Goal: Submit feedback/report problem: Submit feedback/report problem

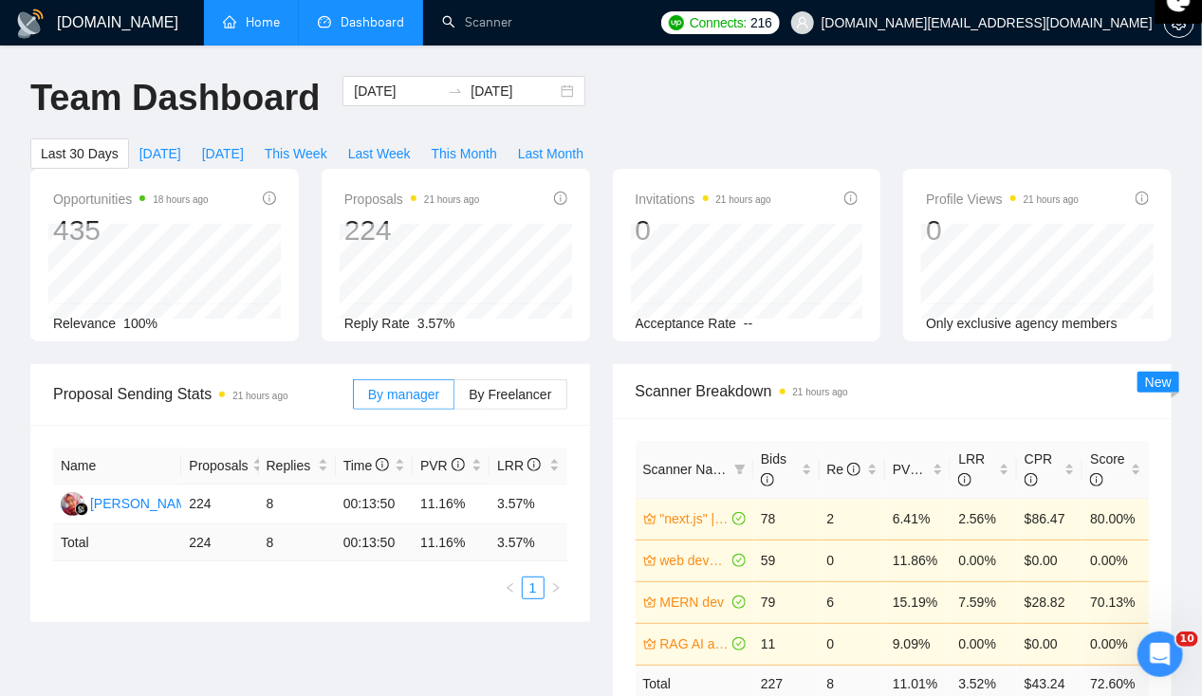
click at [260, 29] on link "Home" at bounding box center [251, 22] width 57 height 16
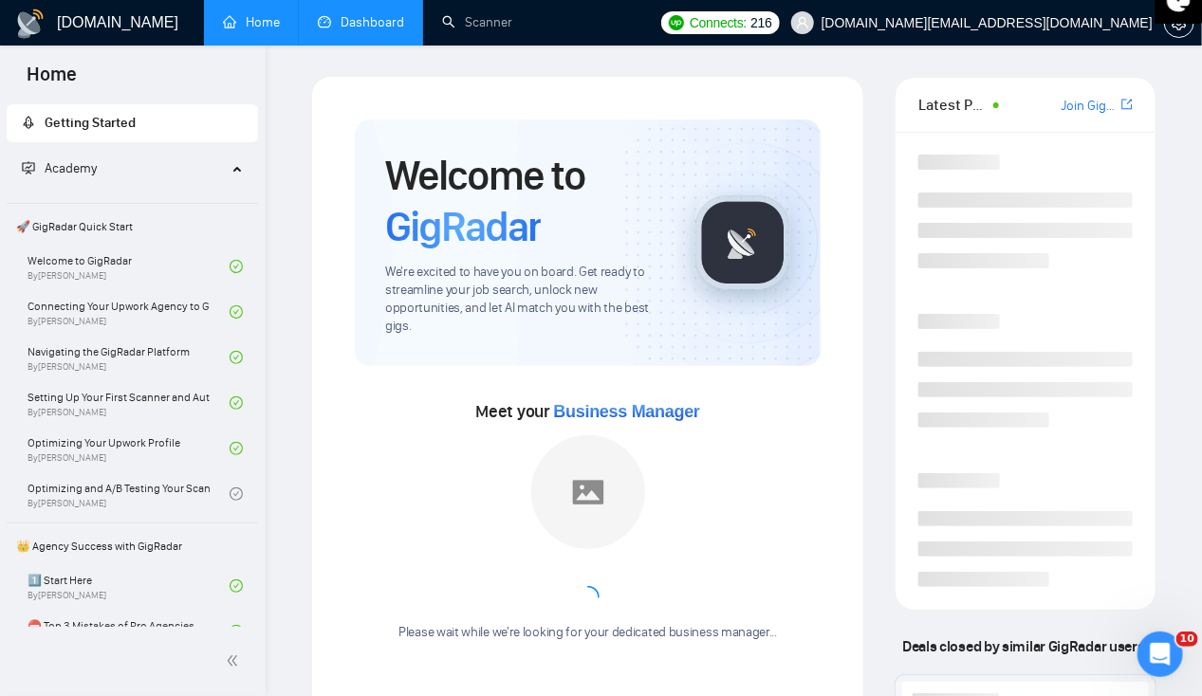
click at [376, 27] on link "Dashboard" at bounding box center [361, 22] width 86 height 16
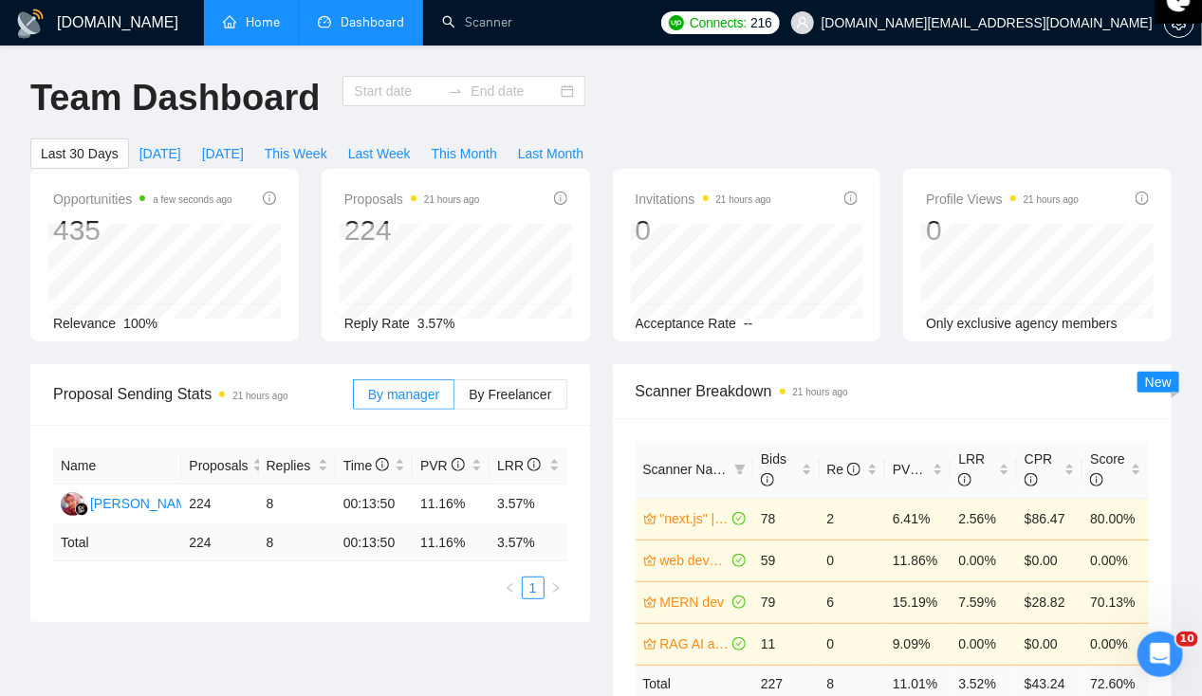
type input "[DATE]"
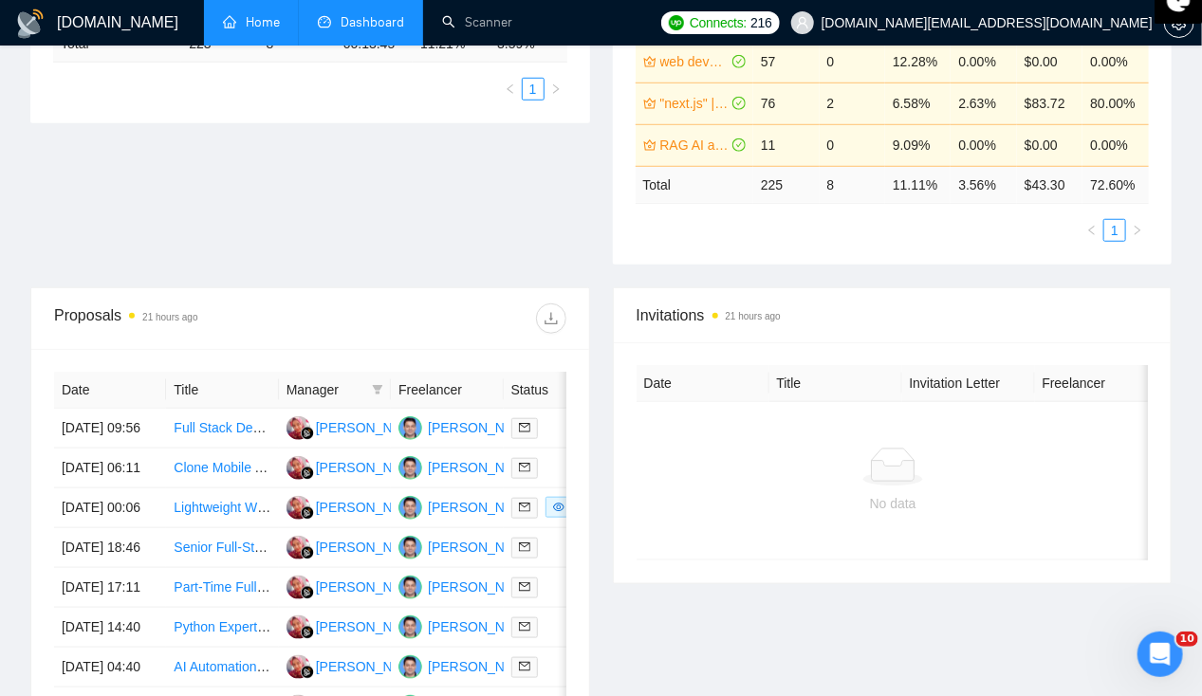
scroll to position [498, 0]
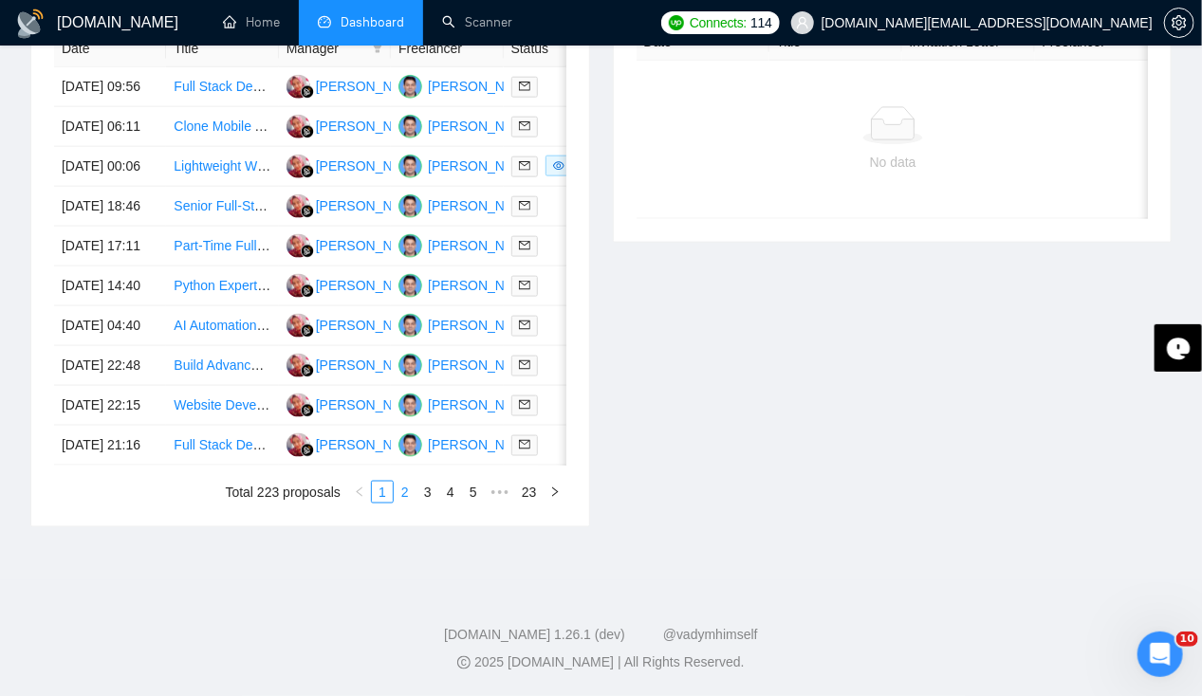
click at [409, 503] on link "2" at bounding box center [405, 492] width 21 height 21
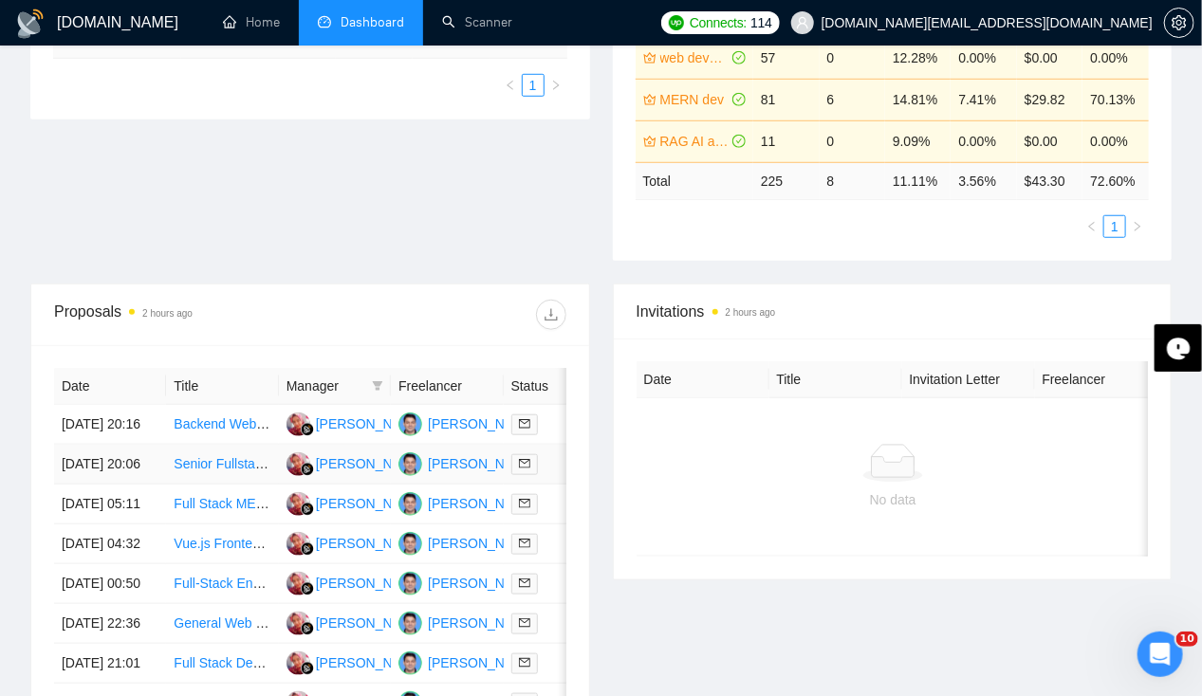
click at [128, 458] on td "[DATE] 20:06" at bounding box center [110, 465] width 112 height 40
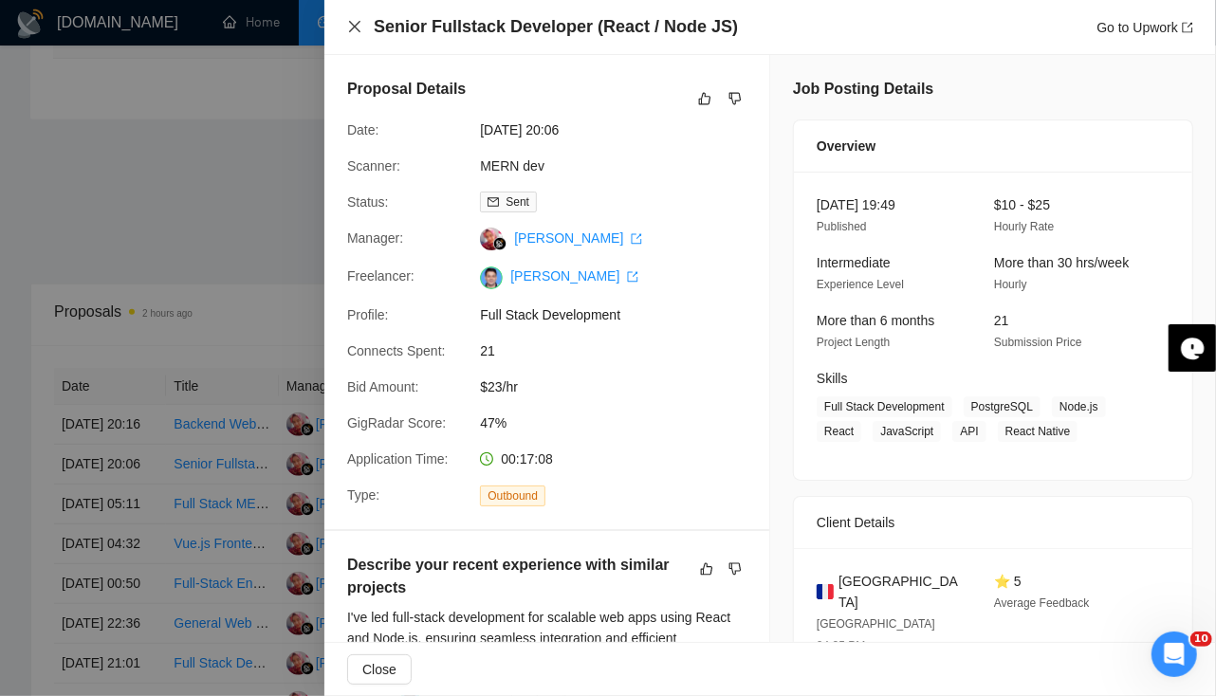
click at [353, 26] on icon "close" at bounding box center [354, 26] width 11 height 11
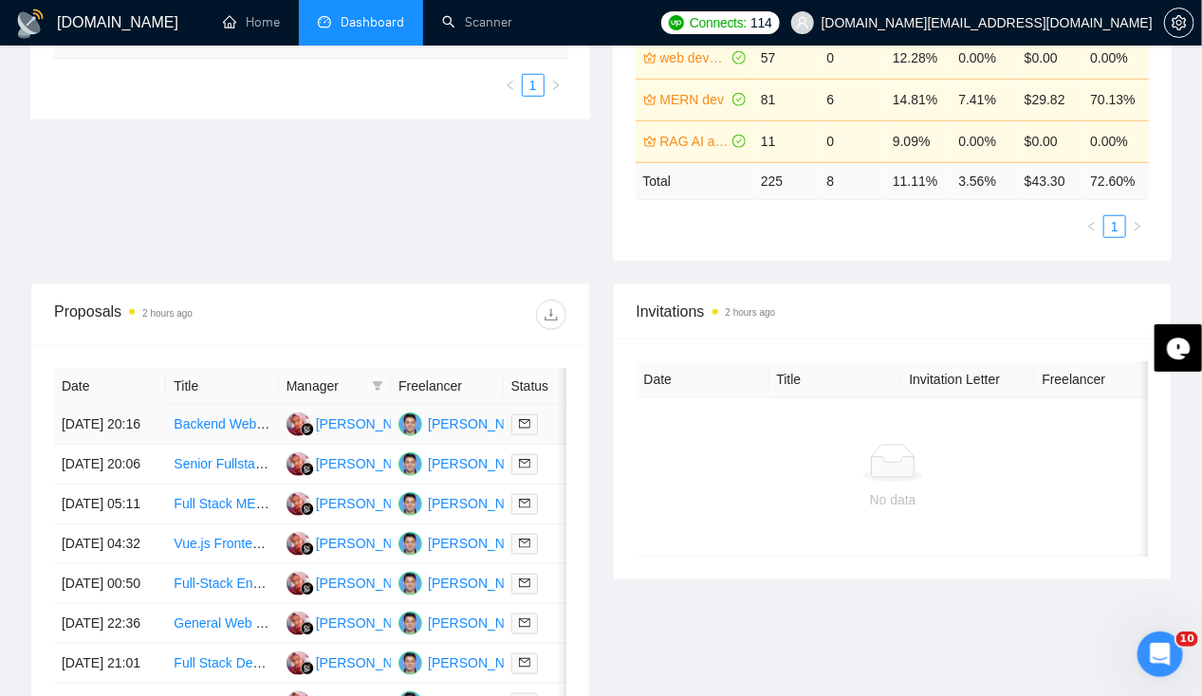
click at [96, 405] on td "[DATE] 20:16" at bounding box center [110, 425] width 112 height 40
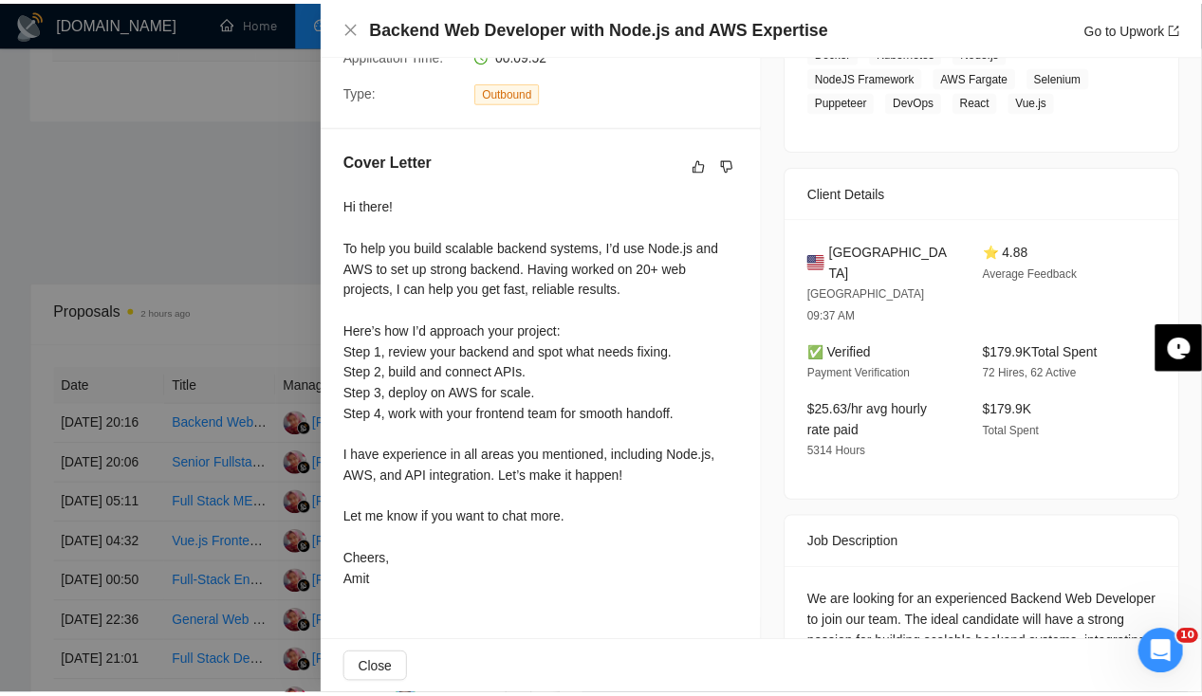
scroll to position [525, 0]
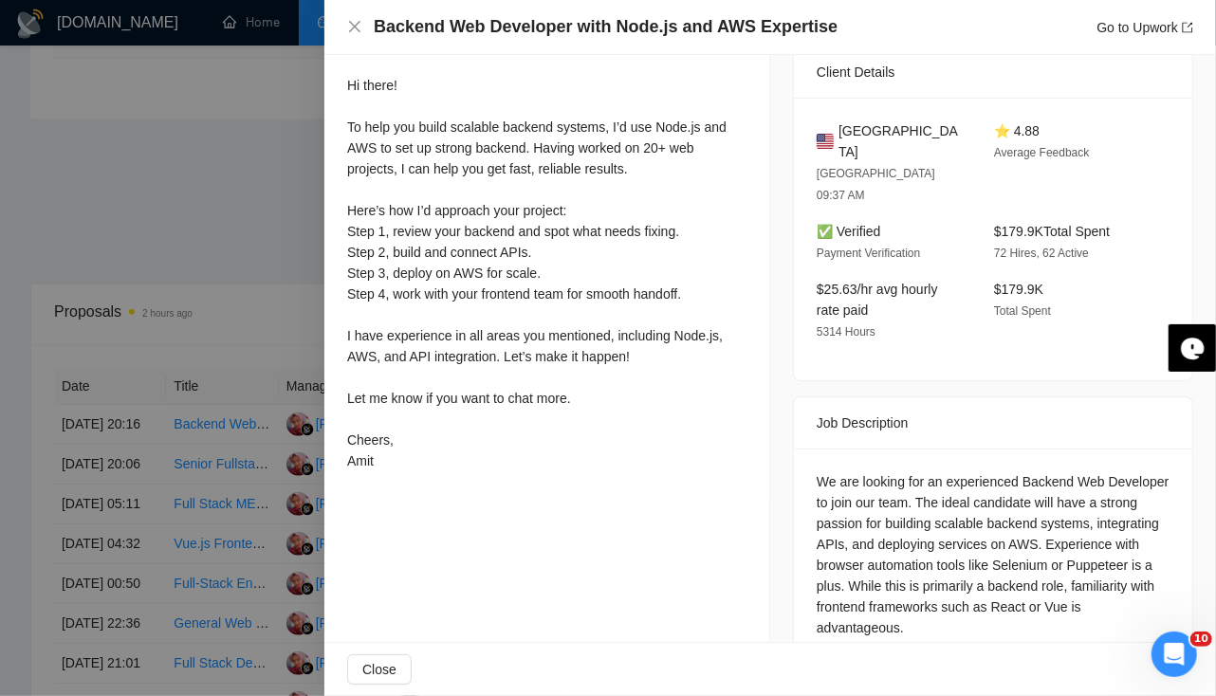
click at [361, 37] on div "Backend Web Developer with Node.js and AWS Expertise Go to Upwork" at bounding box center [770, 27] width 846 height 24
click at [357, 27] on icon "close" at bounding box center [354, 26] width 15 height 15
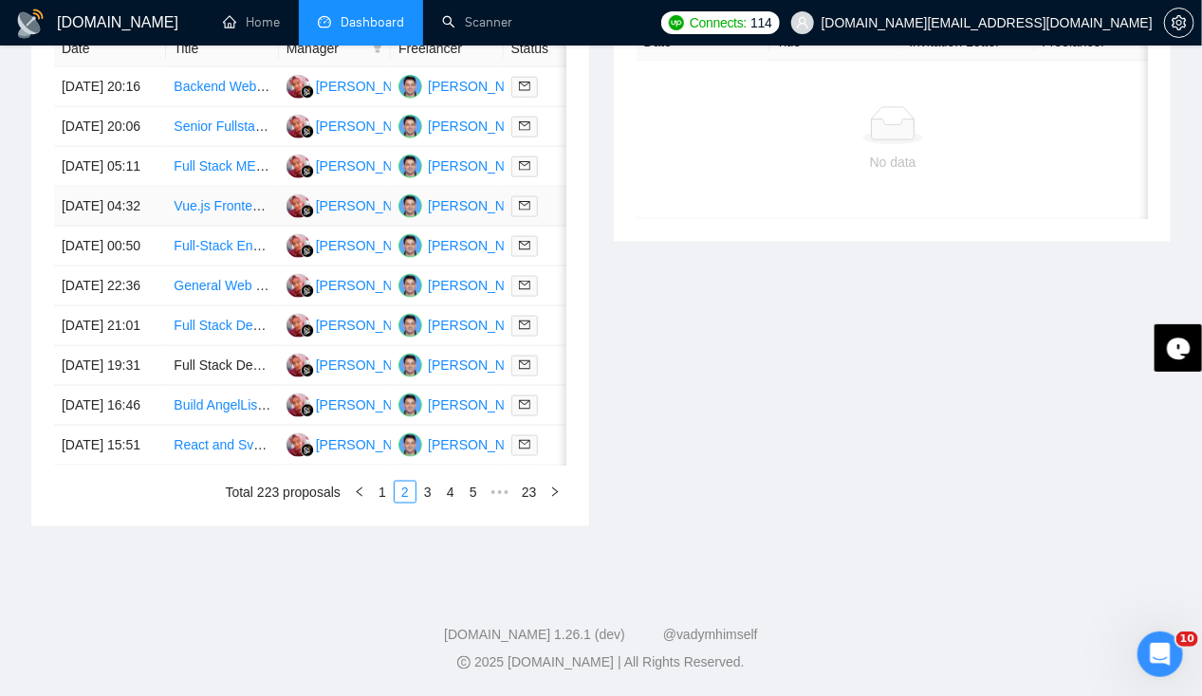
scroll to position [996, 0]
click at [381, 487] on link "1" at bounding box center [382, 492] width 21 height 21
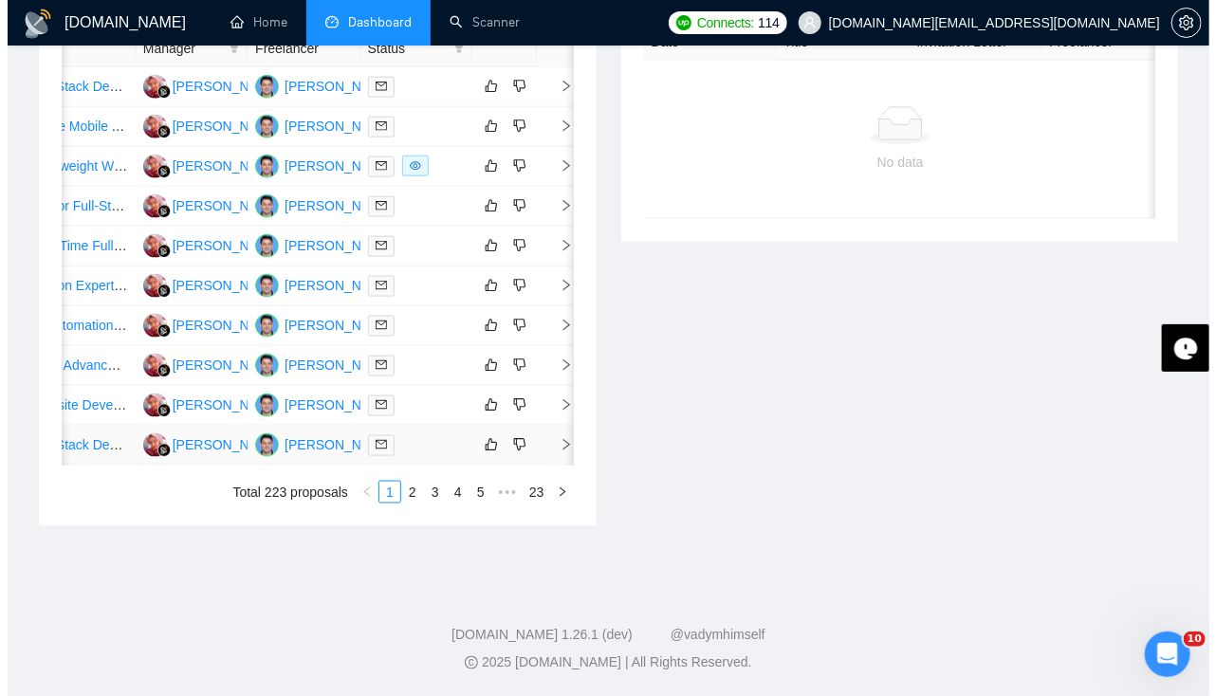
scroll to position [0, 0]
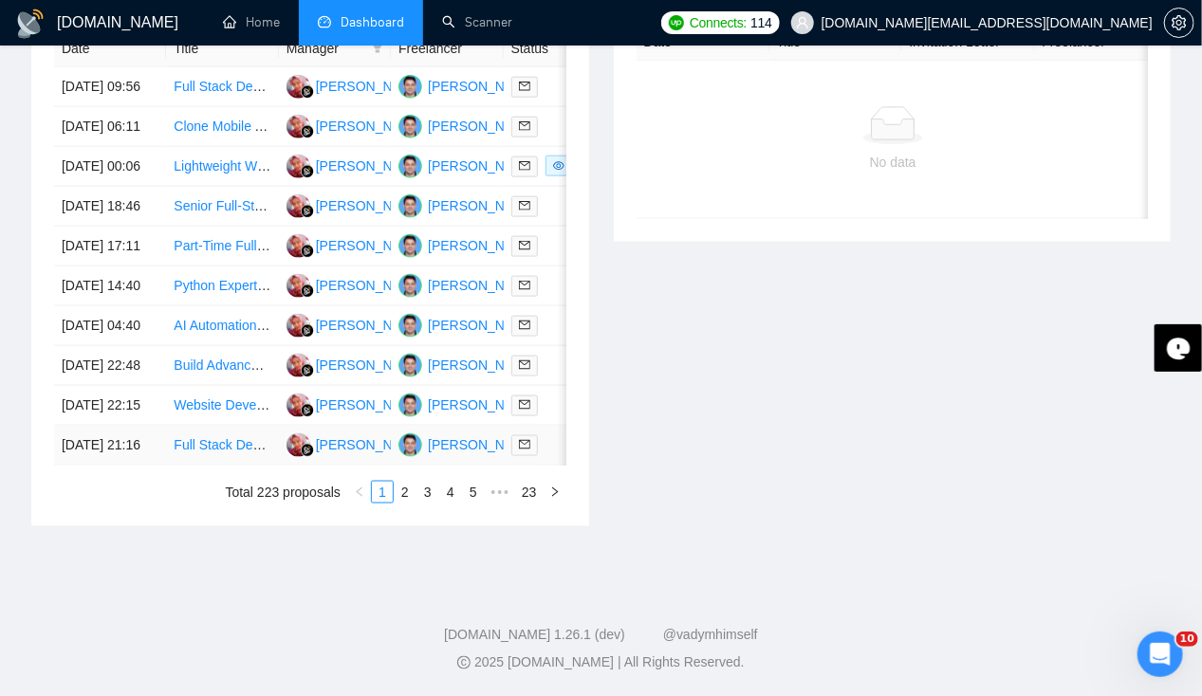
click at [112, 426] on td "[DATE] 21:16" at bounding box center [110, 446] width 112 height 40
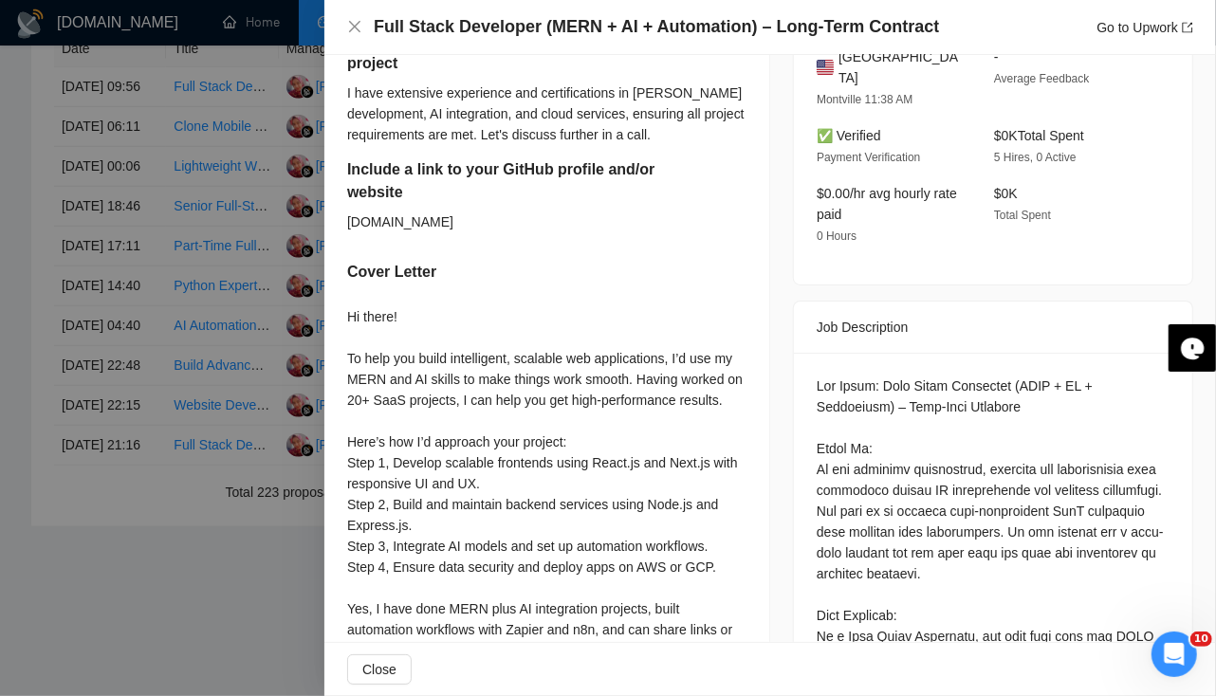
scroll to position [275, 0]
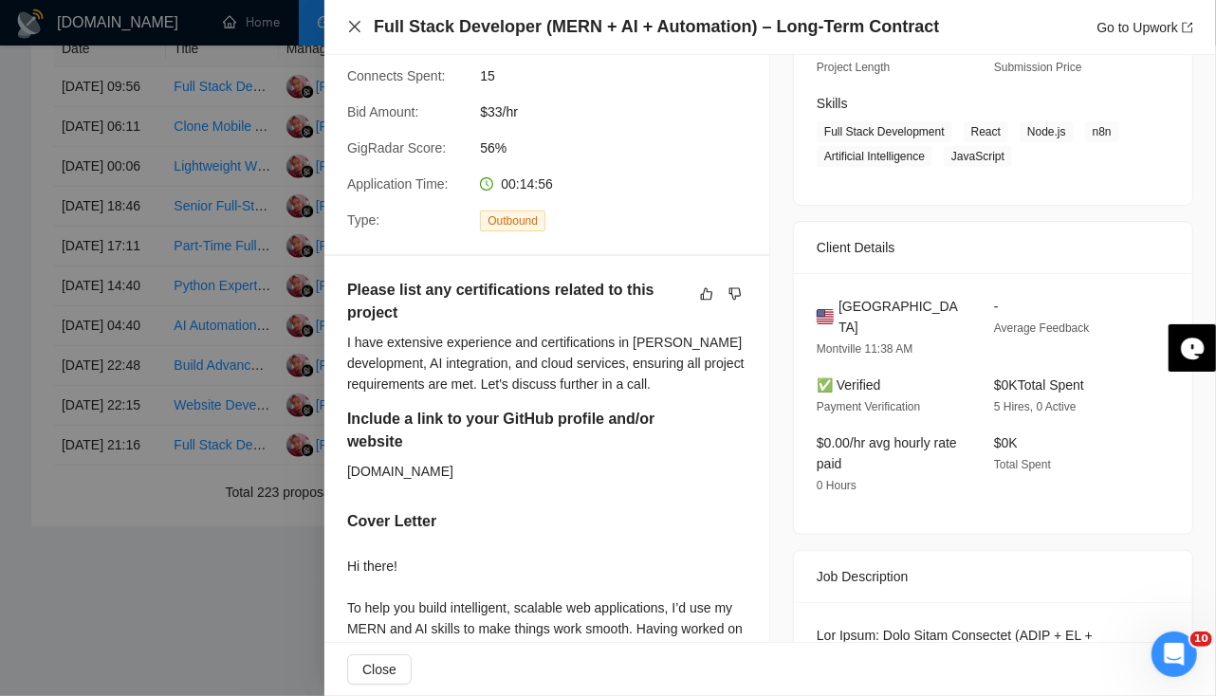
click at [359, 26] on icon "close" at bounding box center [354, 26] width 15 height 15
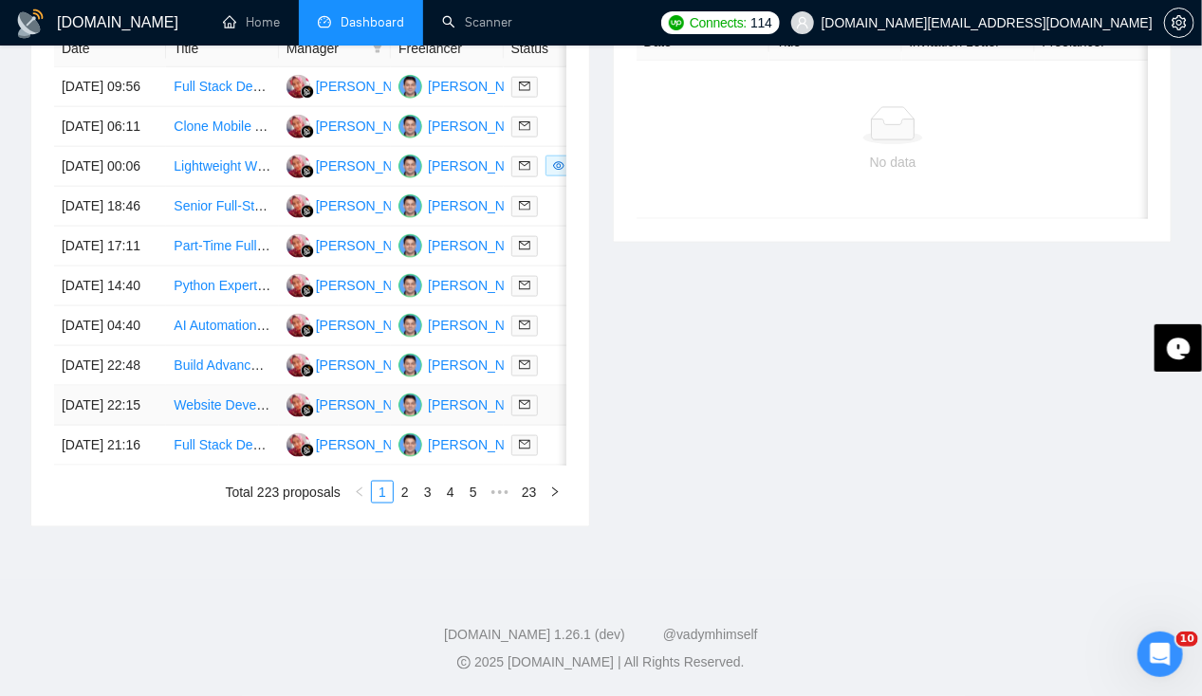
click at [88, 386] on td "[DATE] 22:15" at bounding box center [110, 406] width 112 height 40
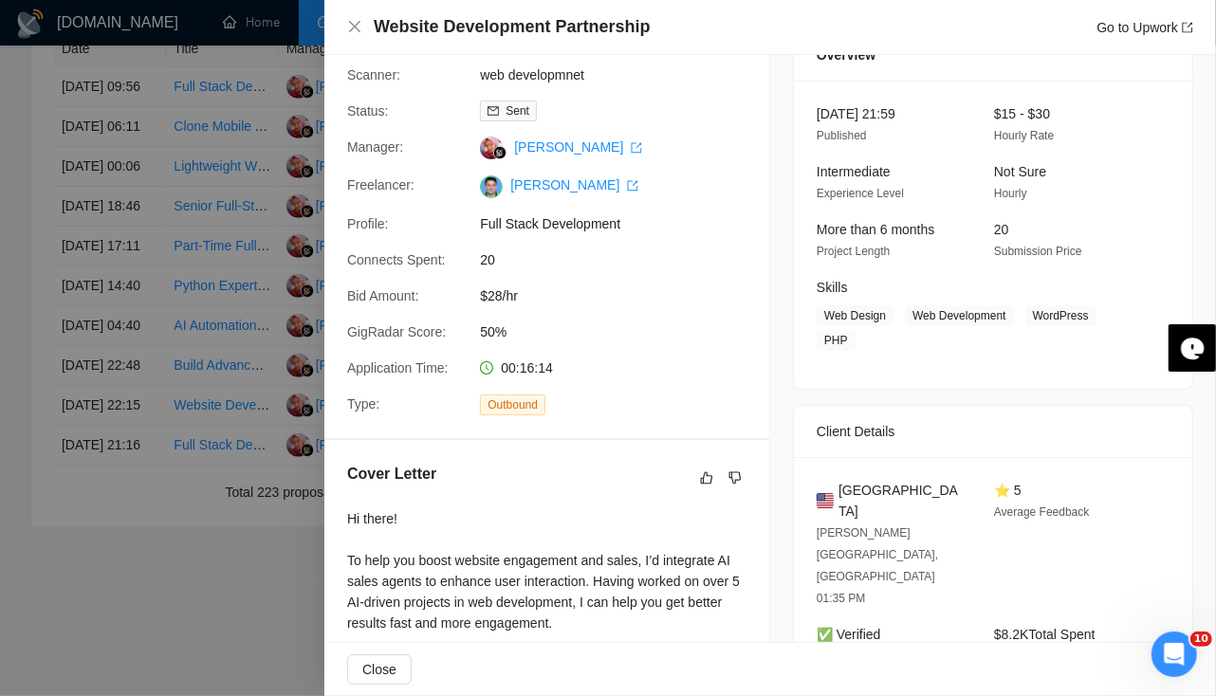
scroll to position [0, 0]
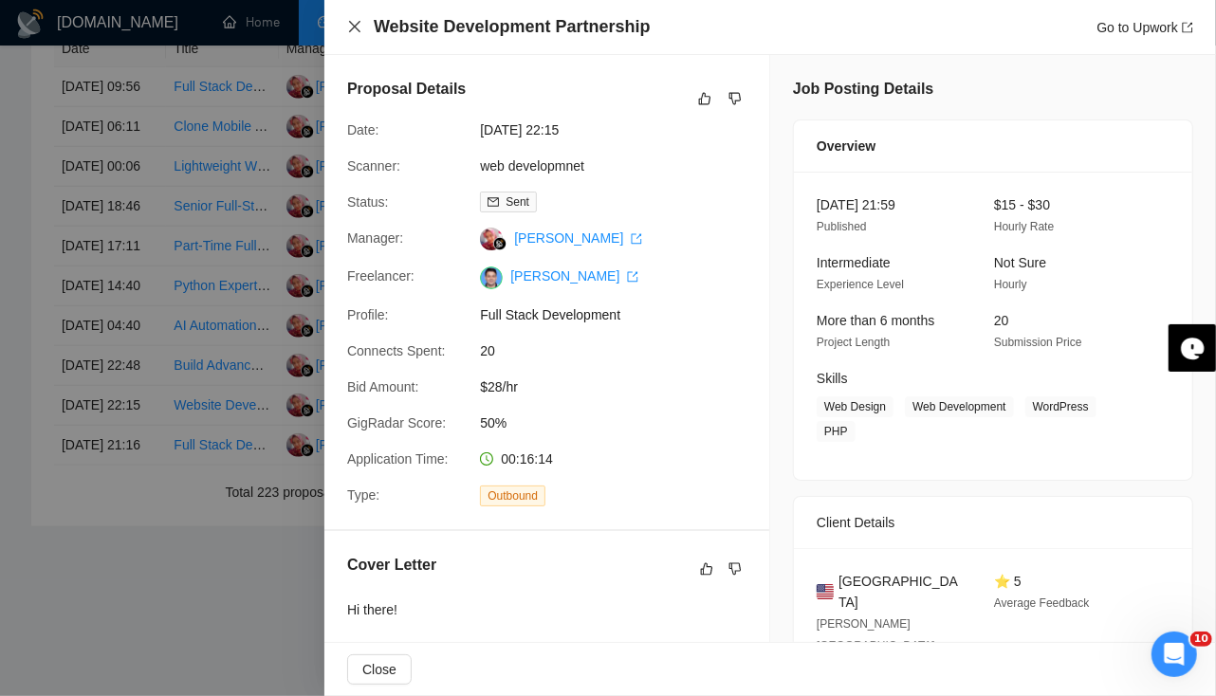
click at [352, 27] on icon "close" at bounding box center [354, 26] width 15 height 15
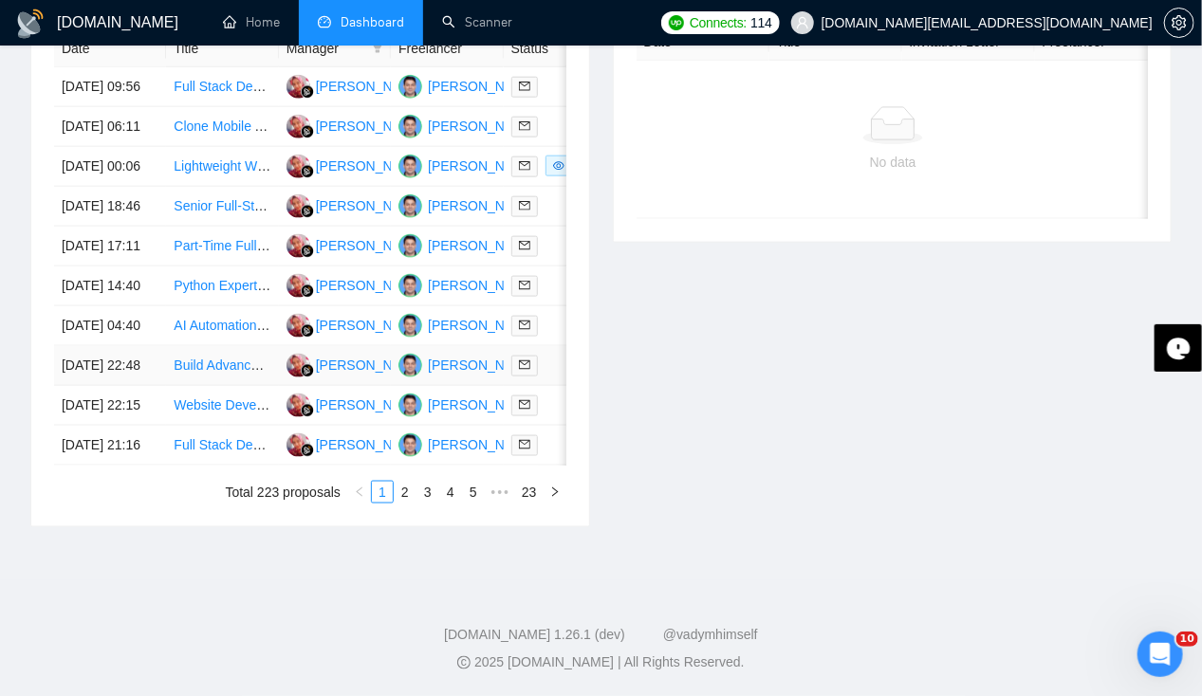
click at [80, 346] on td "[DATE] 22:48" at bounding box center [110, 366] width 112 height 40
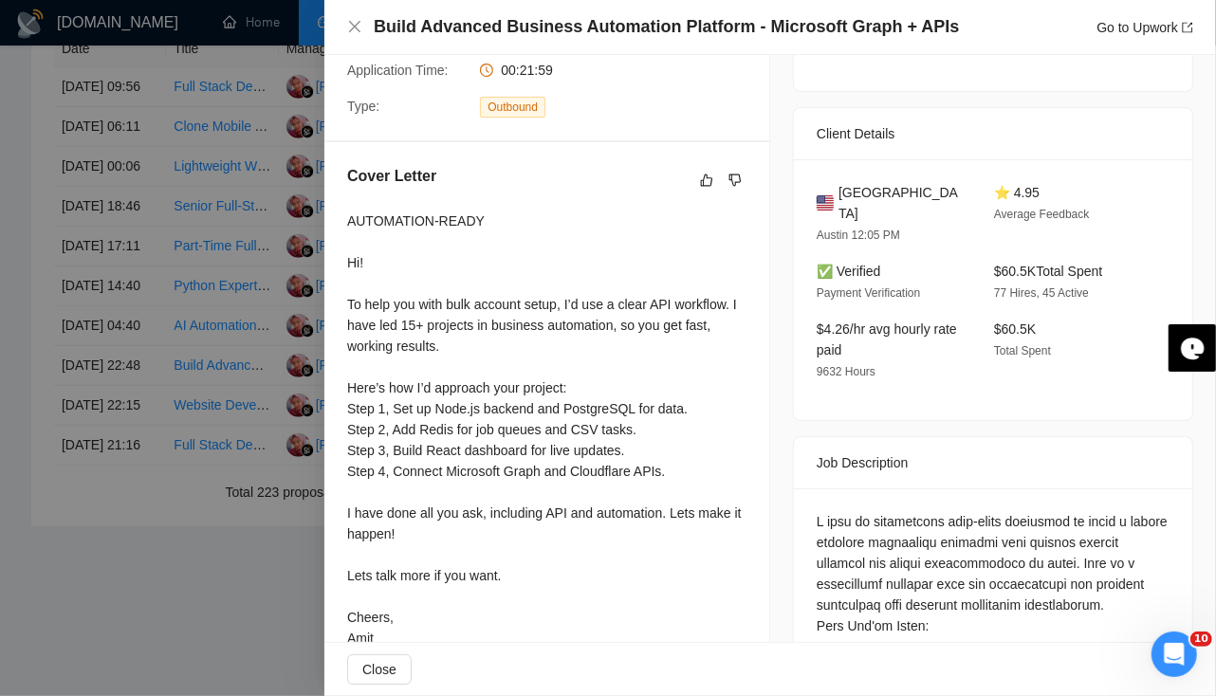
scroll to position [383, 0]
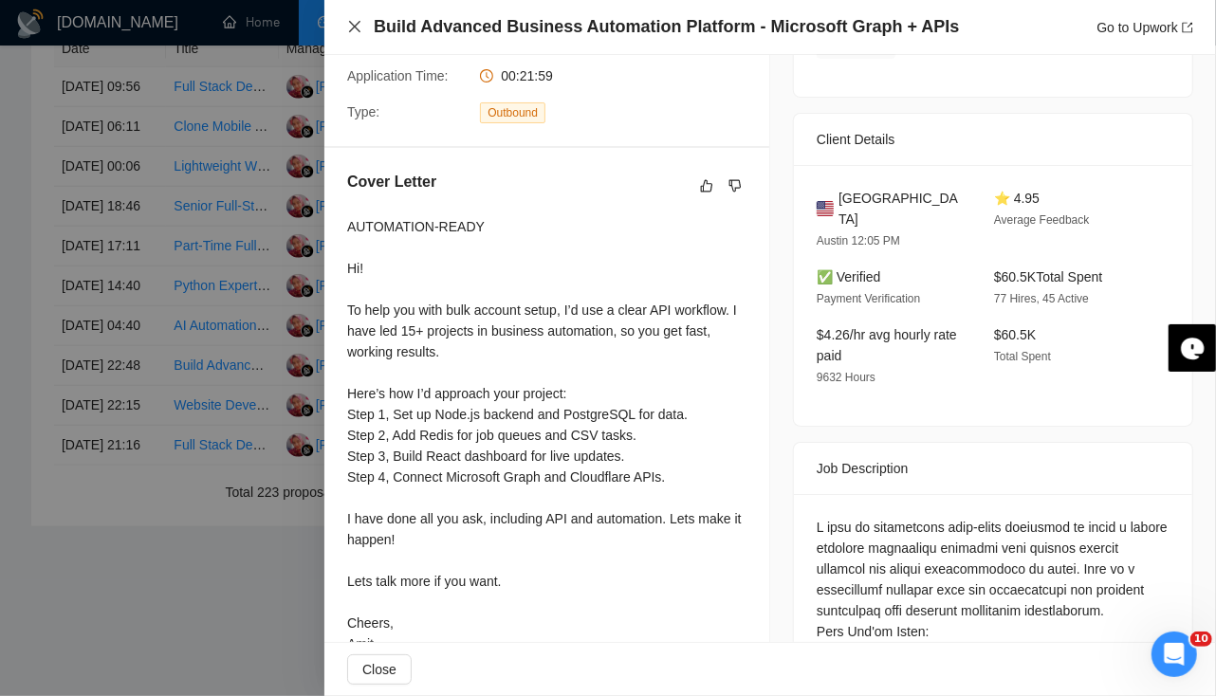
click at [355, 32] on icon "close" at bounding box center [354, 26] width 15 height 15
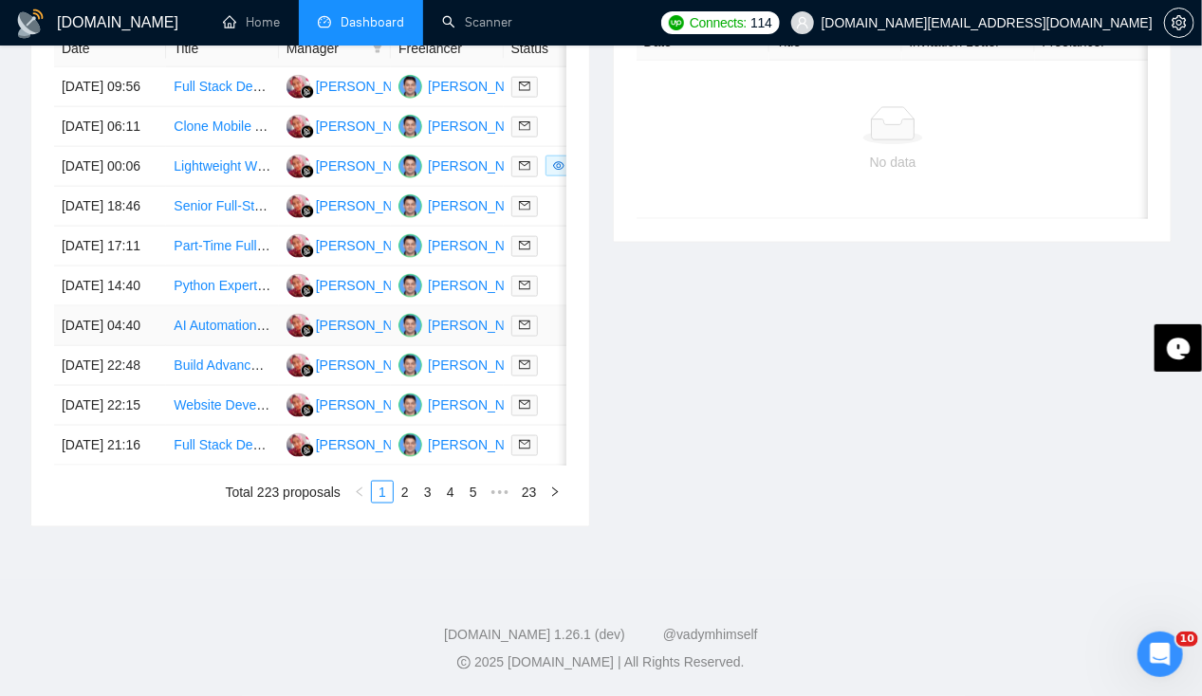
click at [99, 306] on td "[DATE] 04:40" at bounding box center [110, 326] width 112 height 40
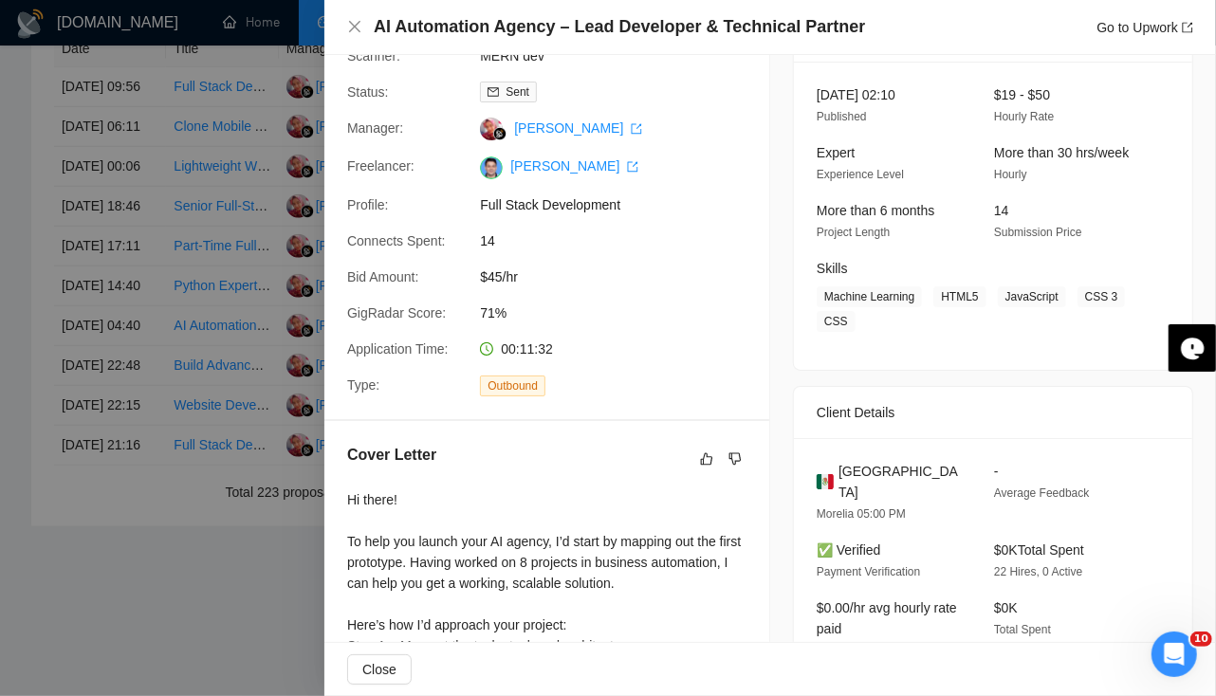
scroll to position [0, 0]
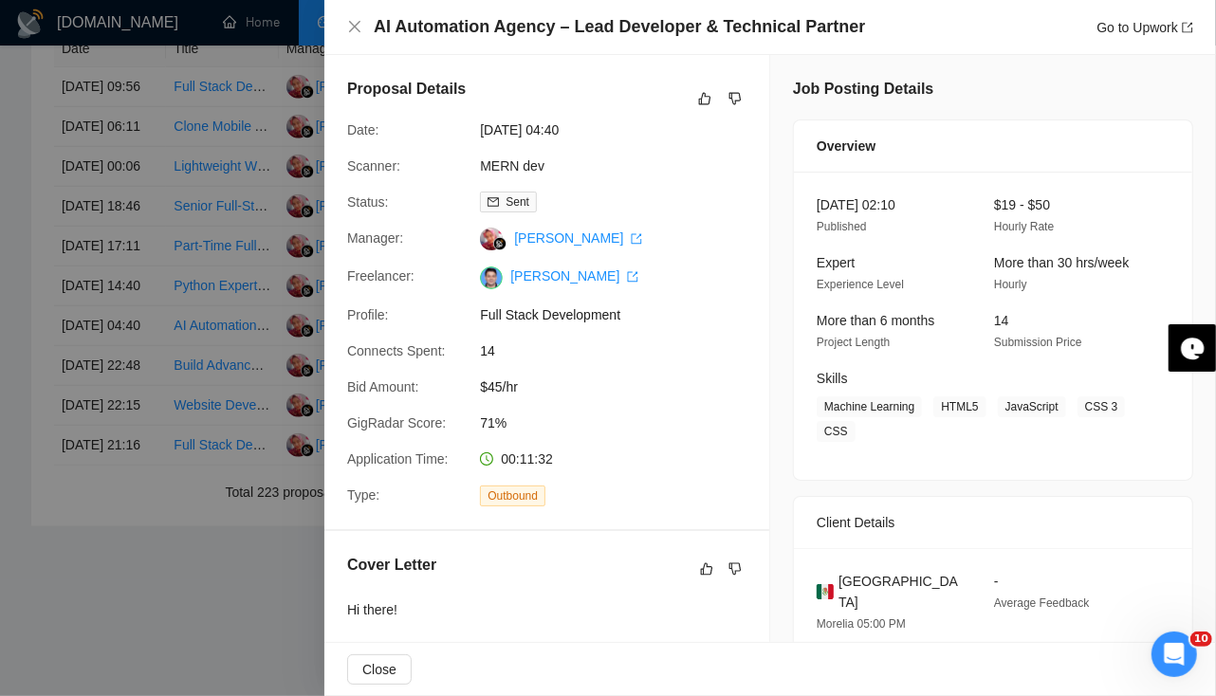
click at [80, 284] on div at bounding box center [608, 348] width 1216 height 696
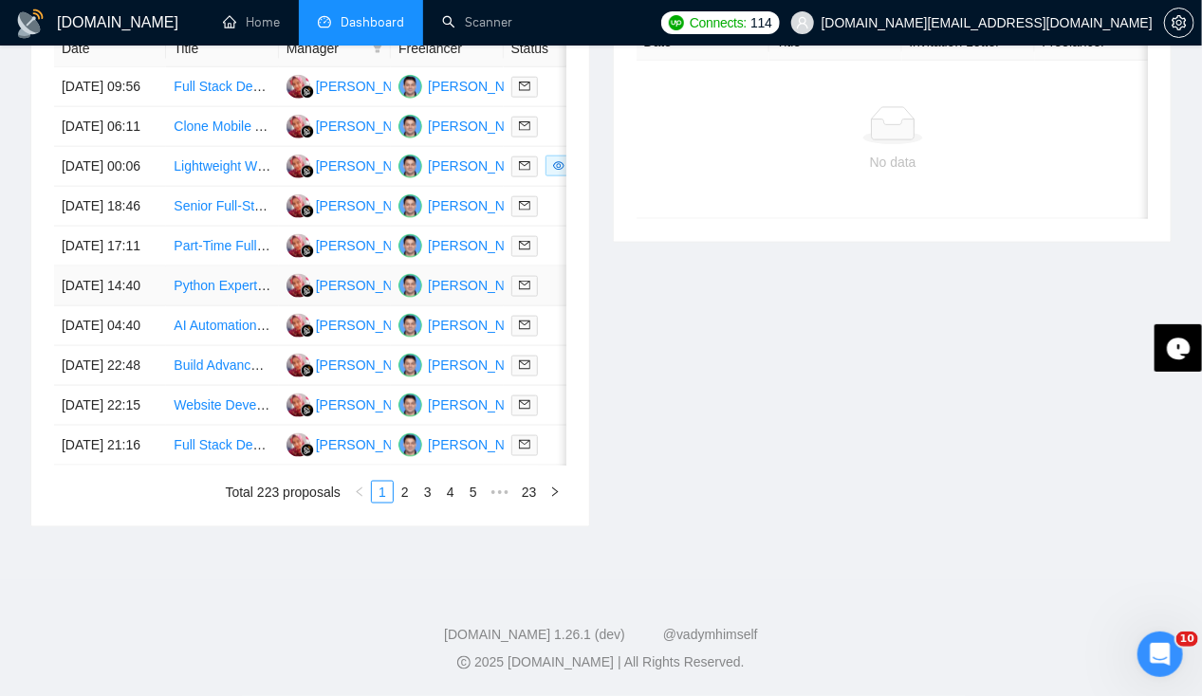
click at [85, 267] on td "[DATE] 14:40" at bounding box center [110, 287] width 112 height 40
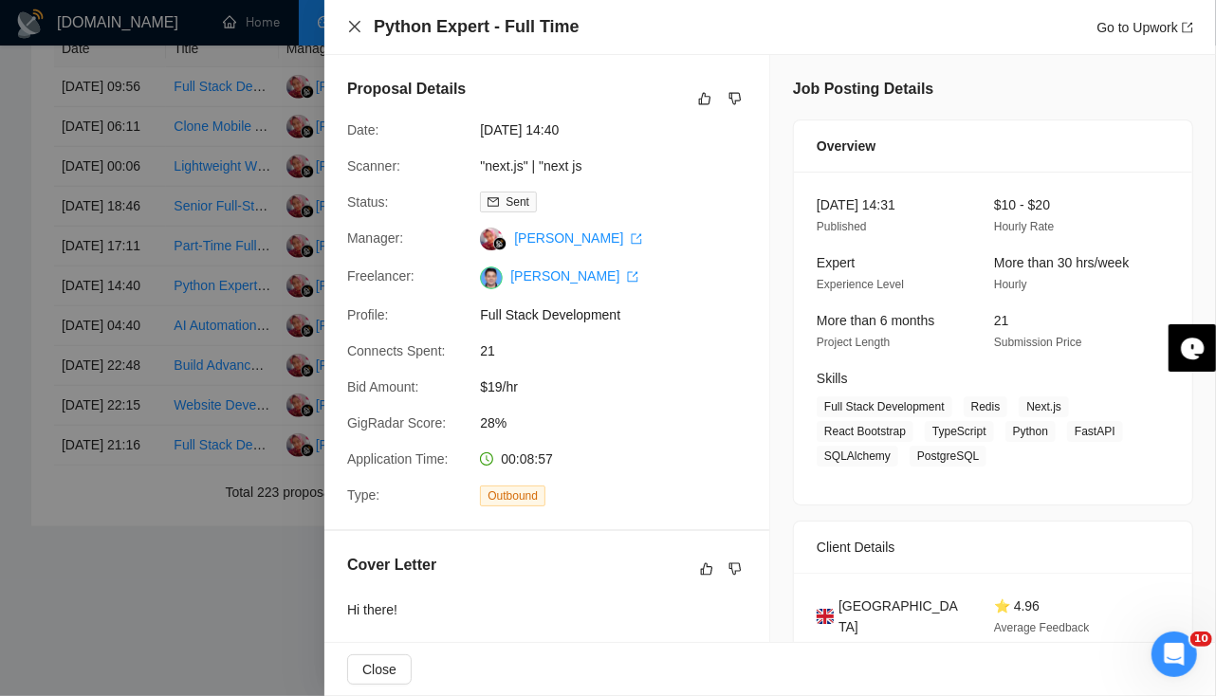
click at [357, 32] on icon "close" at bounding box center [354, 26] width 15 height 15
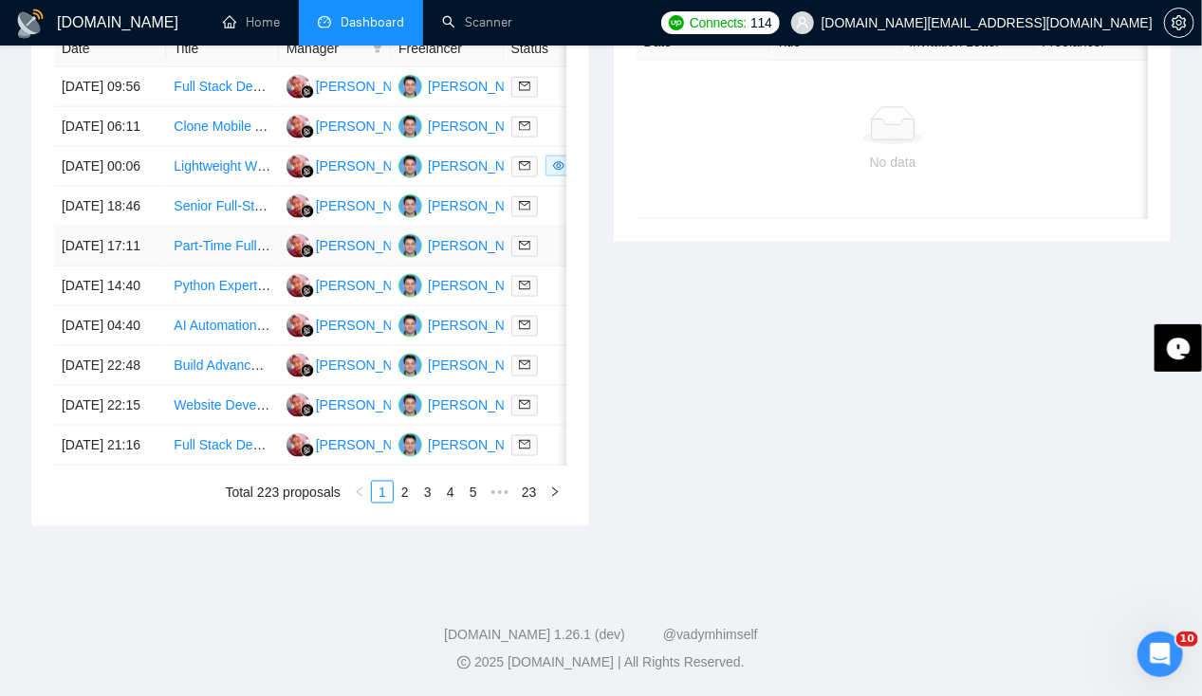
click at [150, 227] on td "[DATE] 17:11" at bounding box center [110, 247] width 112 height 40
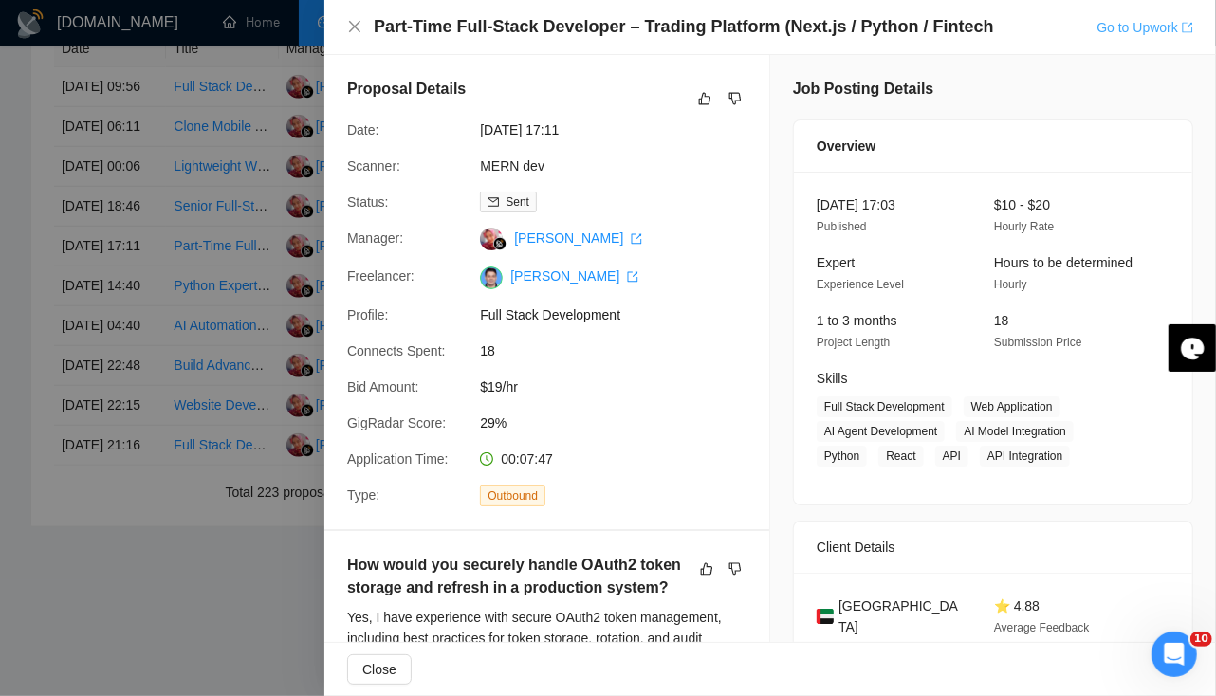
click at [1136, 23] on link "Go to Upwork" at bounding box center [1145, 27] width 97 height 15
click at [729, 98] on icon "dislike" at bounding box center [735, 98] width 13 height 15
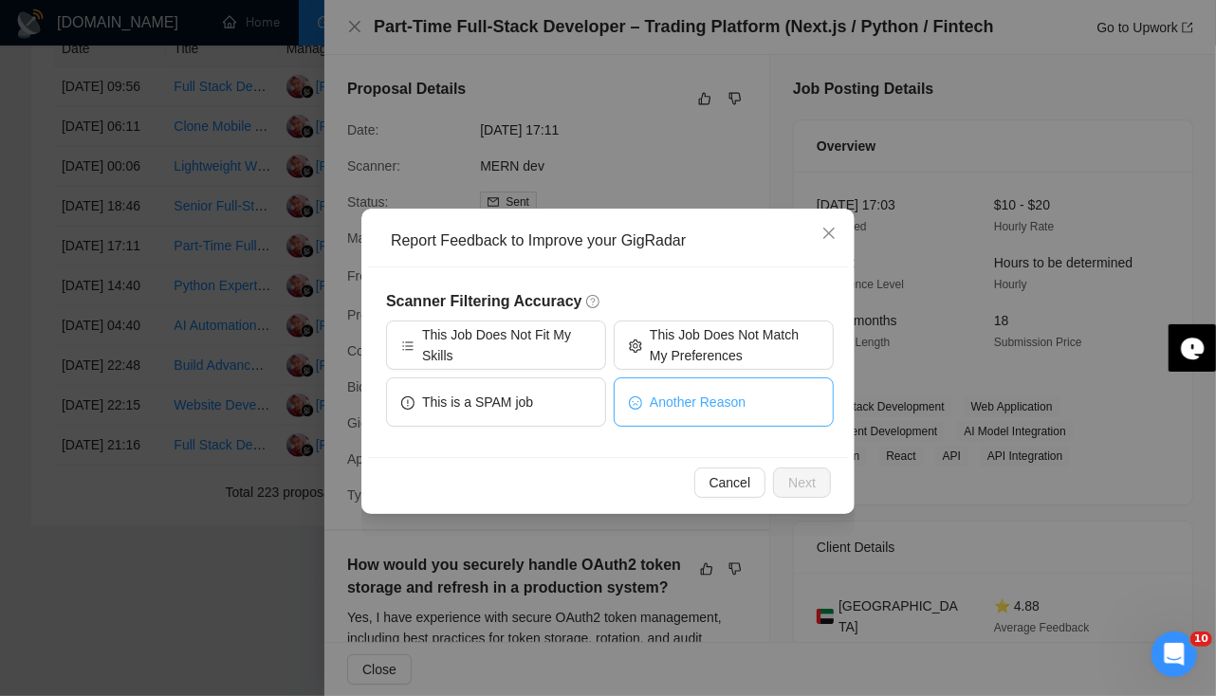
click at [688, 394] on span "Another Reason" at bounding box center [698, 402] width 96 height 21
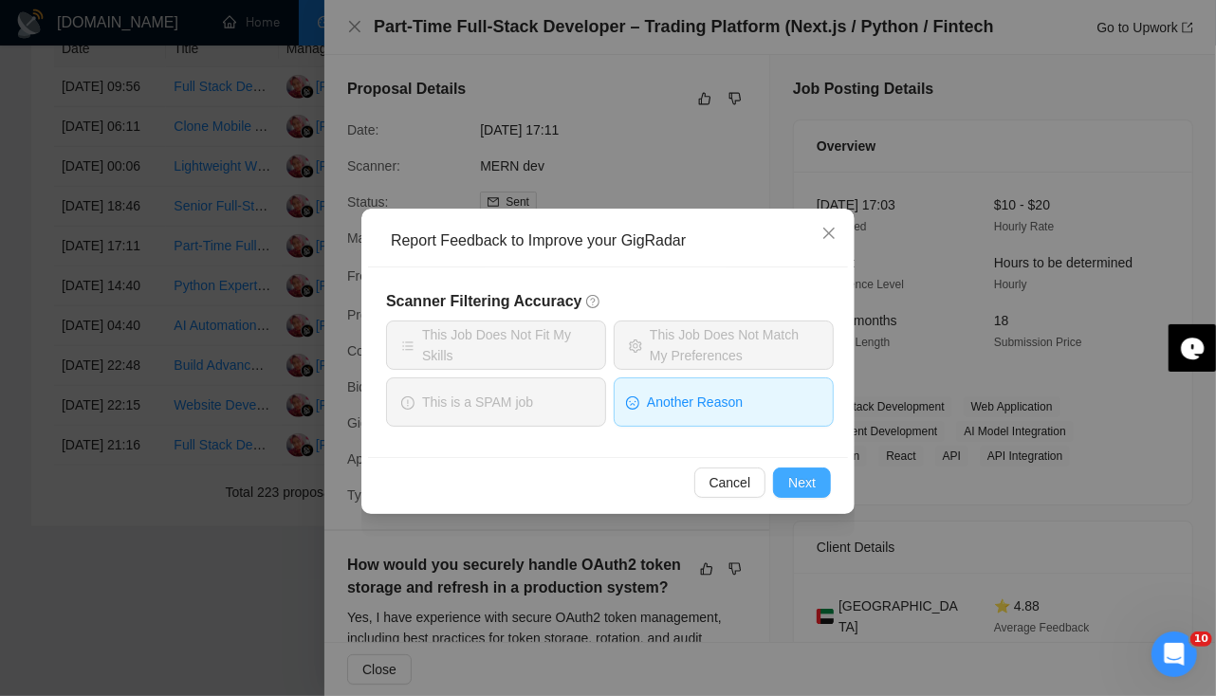
click at [822, 479] on button "Next" at bounding box center [802, 483] width 58 height 30
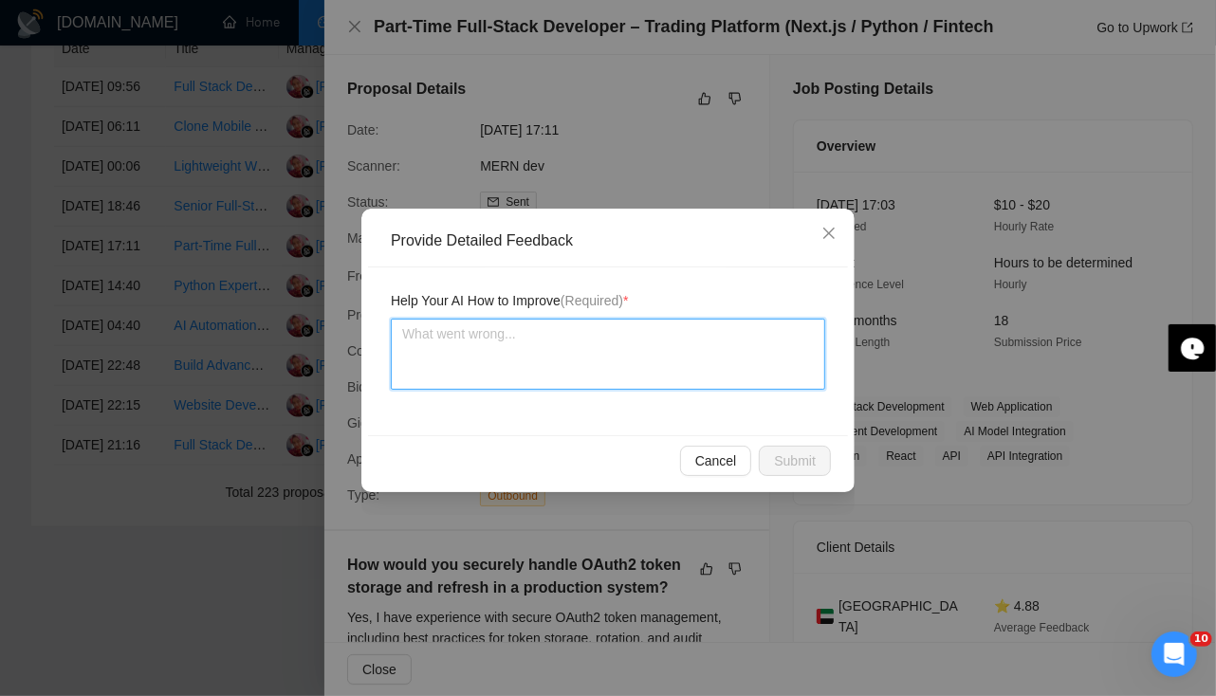
click at [582, 361] on textarea at bounding box center [608, 354] width 435 height 71
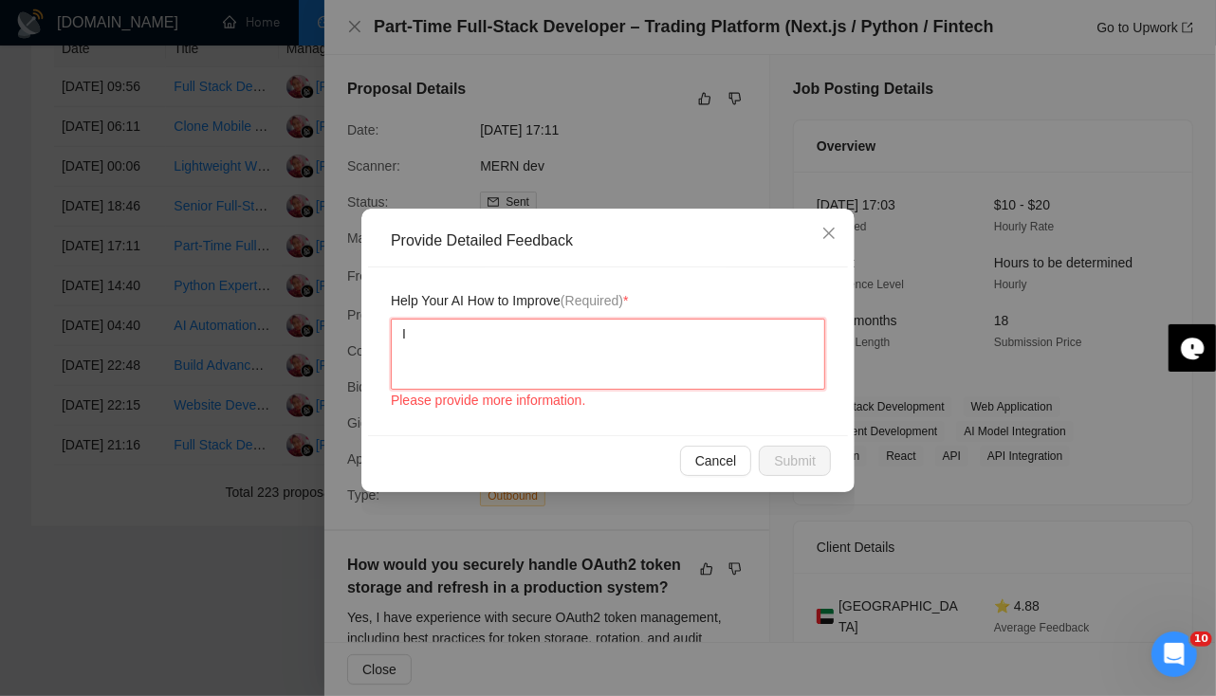
type textarea "IN"
type textarea "I"
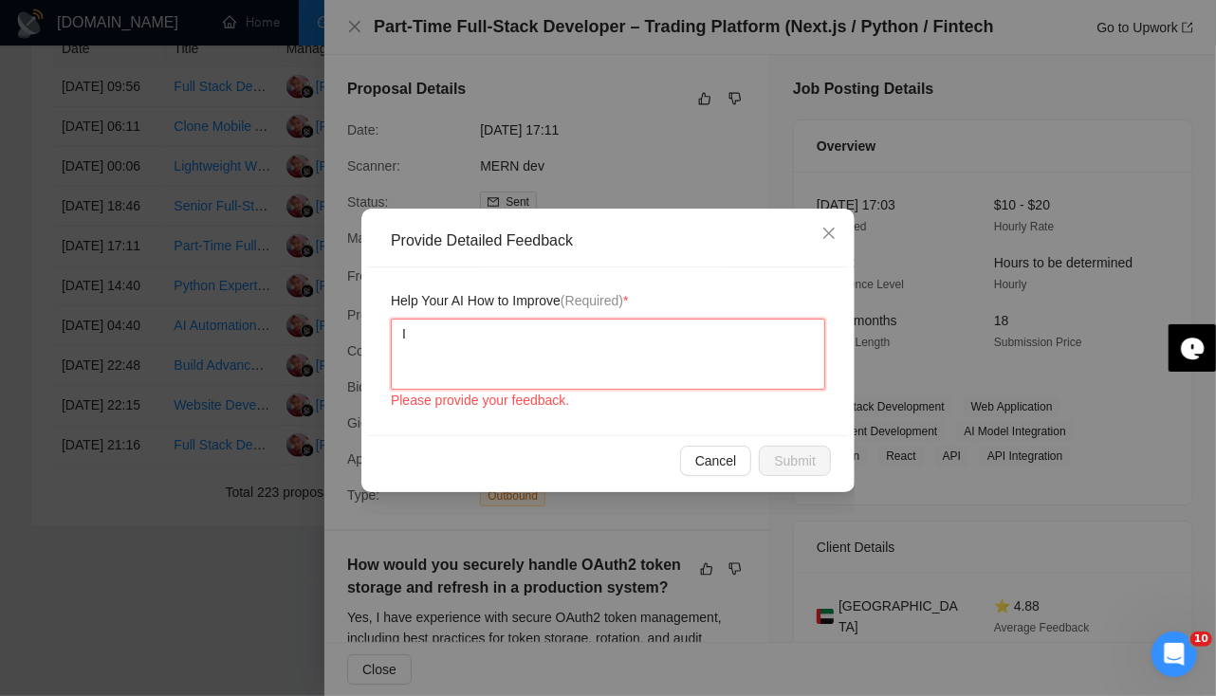
type textarea "I"
type textarea "I a"
type textarea "I am"
type textarea "I am n"
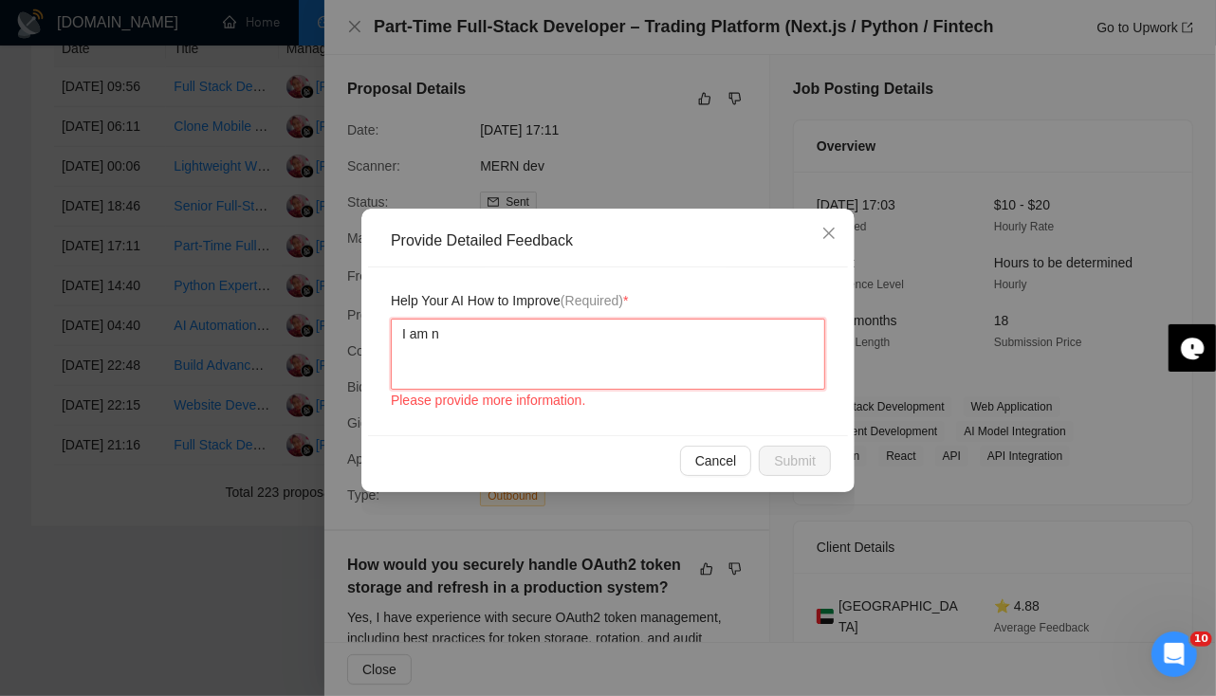
type textarea "I am no"
type textarea "I am not"
type textarea "I am not f"
type textarea "I am not fu"
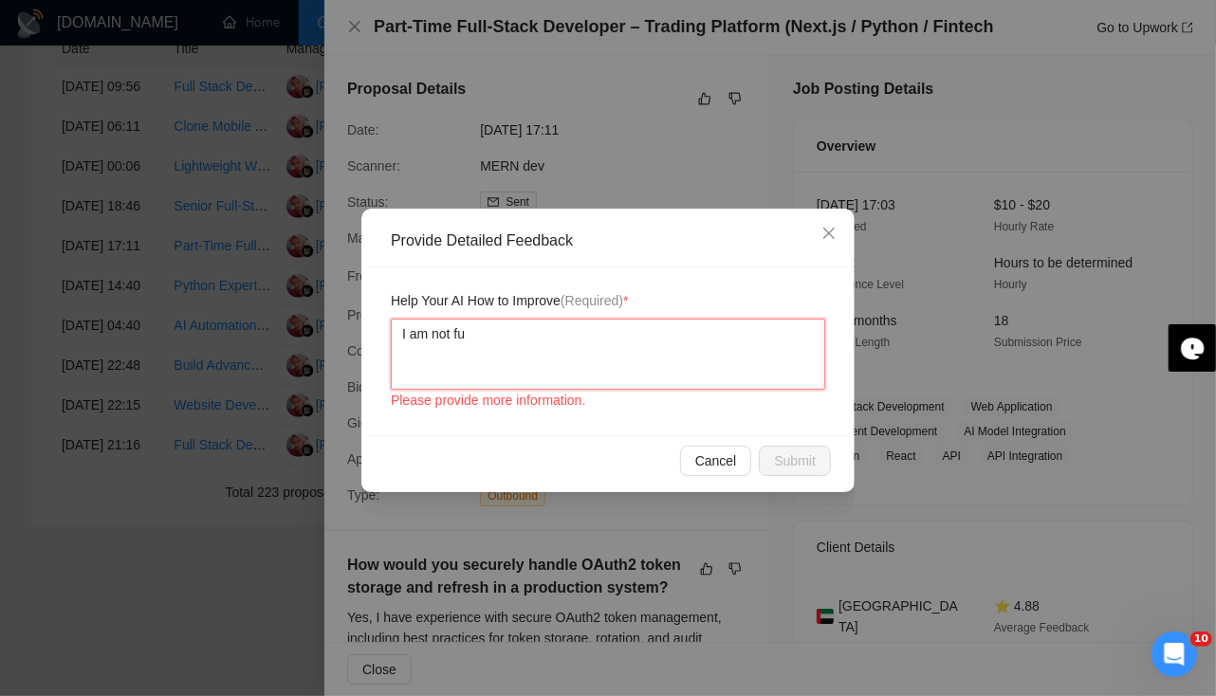
type textarea "I am not ful"
type textarea "I am not full"
type textarea "I am not fullfi"
type textarea "I am not fullfil"
type textarea "I am not fullfill"
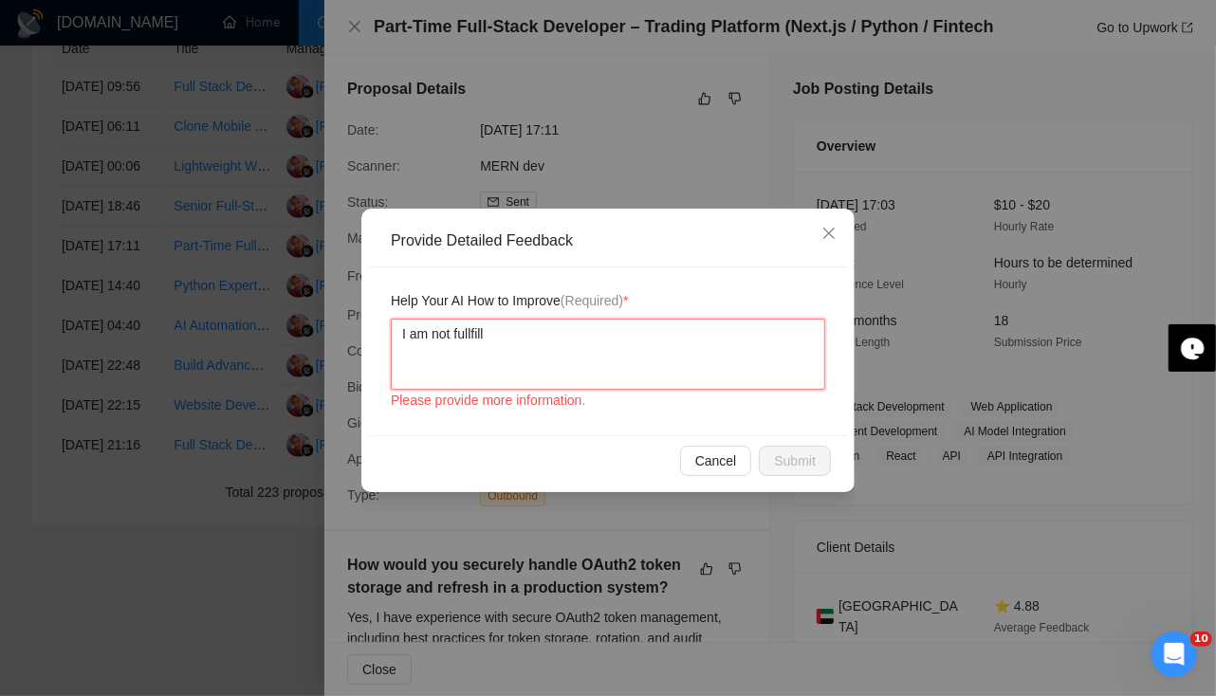
type textarea "I am not fullfilli"
type textarea "I am not fullfilling"
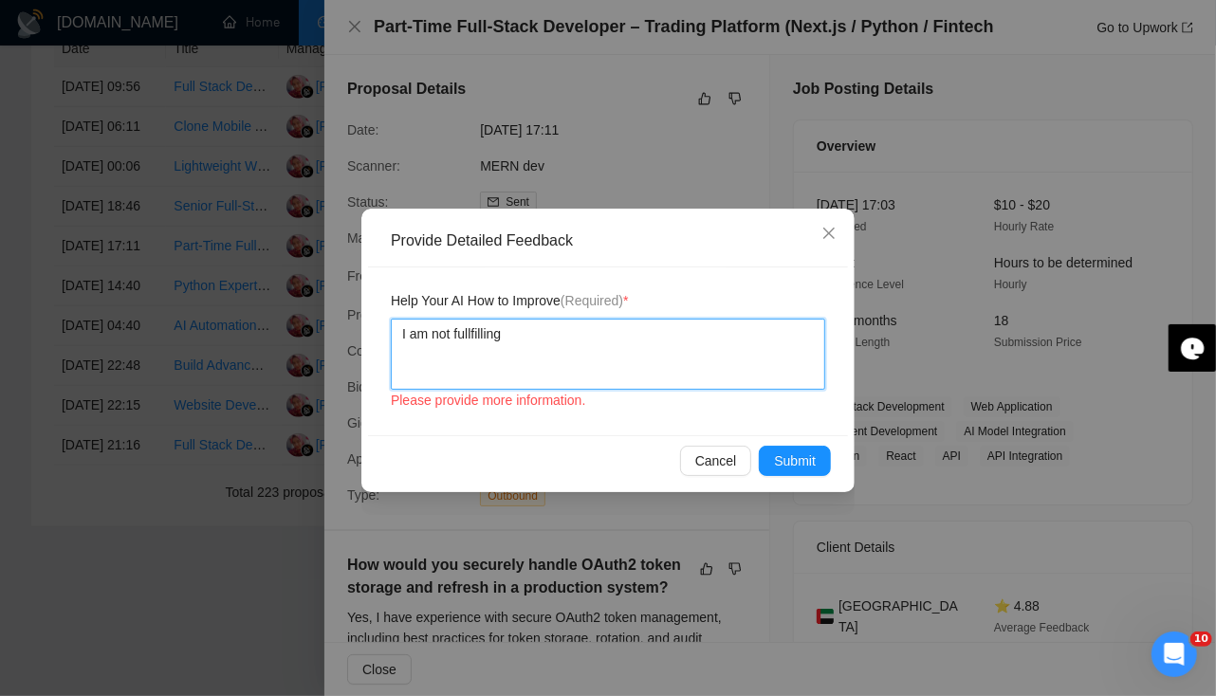
type textarea "I am not fullfilling"
type textarea "I am not fullfillin"
type textarea "I am not fullfilli"
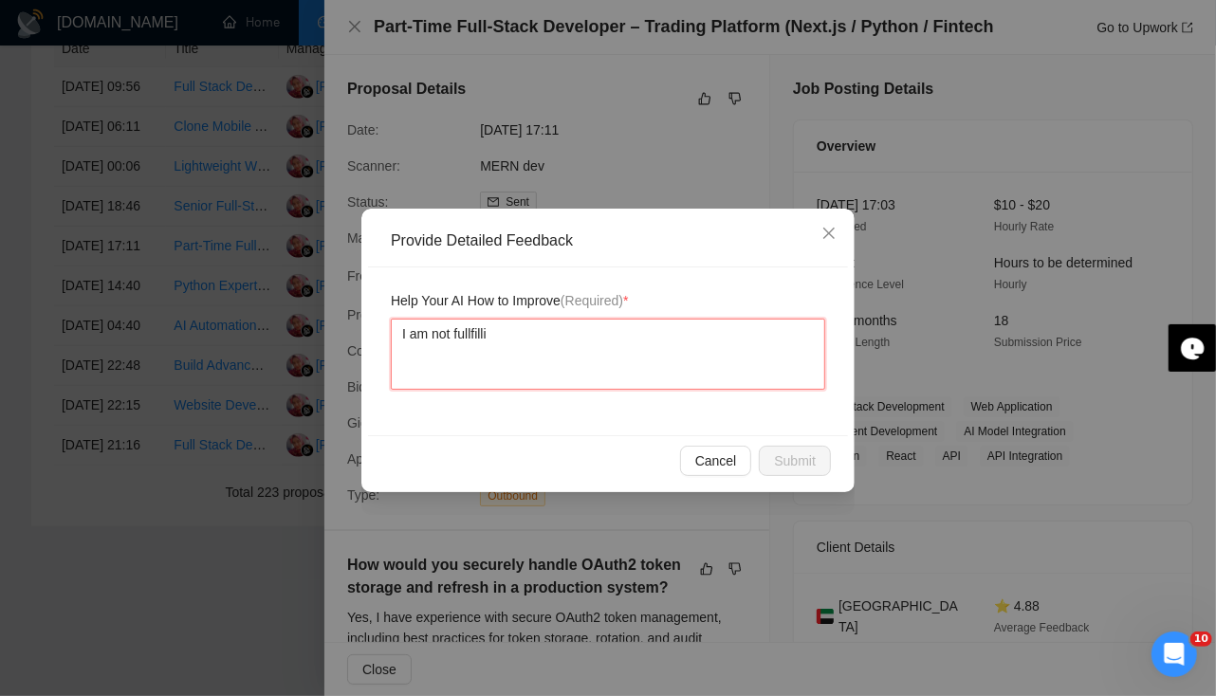
type textarea "I am not fullfill"
type textarea "I am not fullfil"
type textarea "I am not fullfi"
type textarea "I am not ful"
type textarea "I am not fulf"
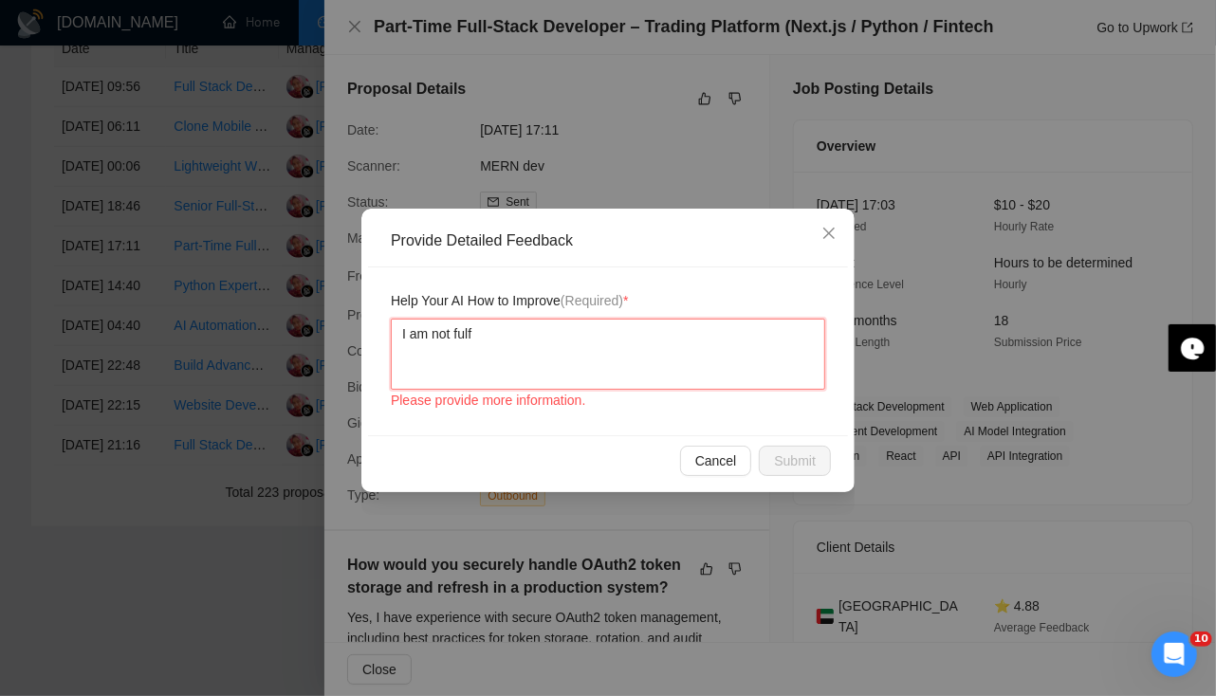
type textarea "I am not fulfi"
type textarea "I am not fulfil"
type textarea "I am not fulfilin"
type textarea "I am not fulfiling"
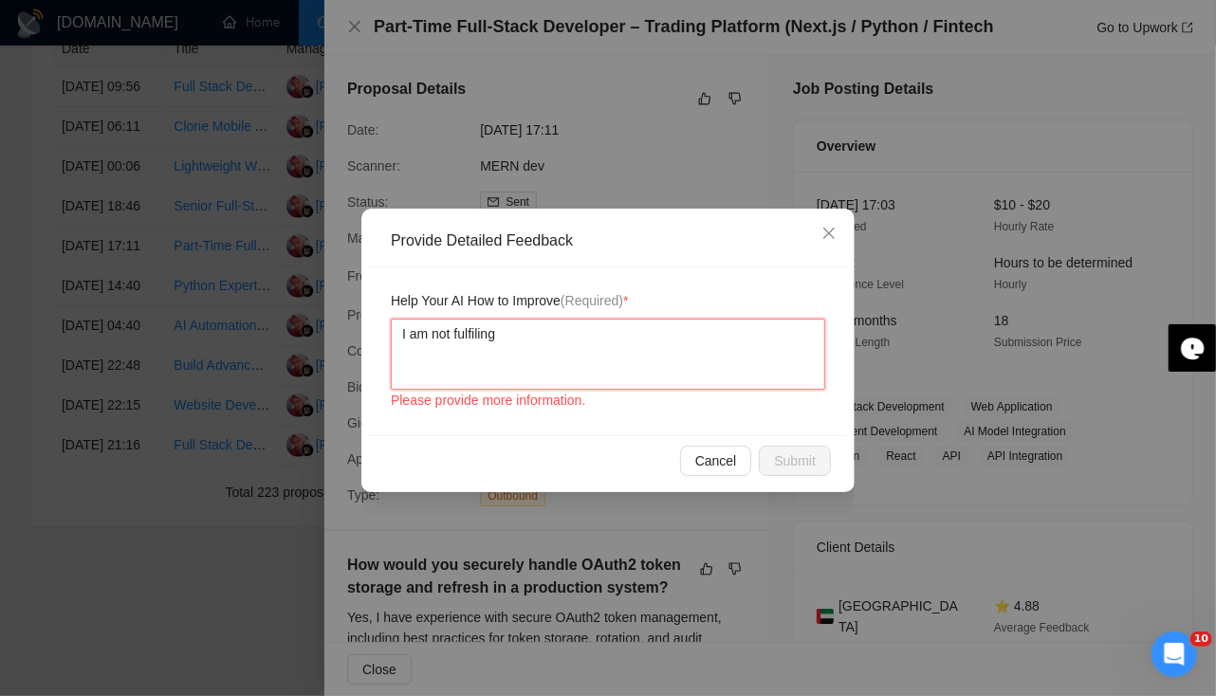
type textarea "I am not fulfilling"
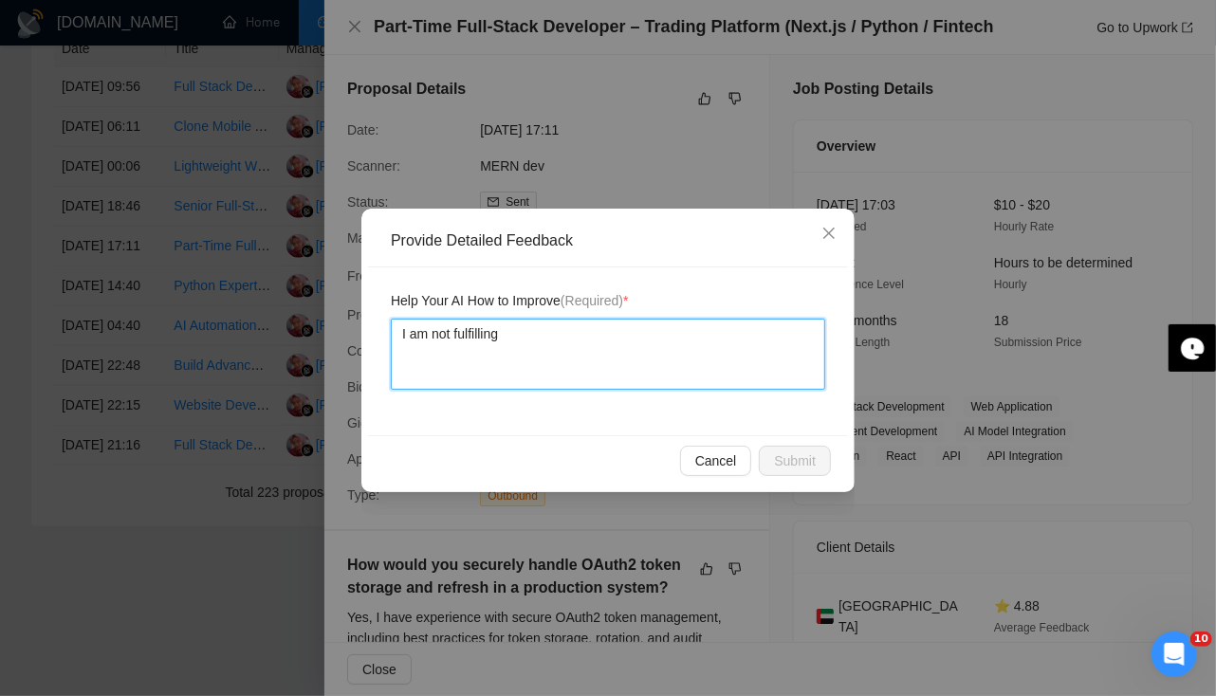
type textarea "I am not fulfilling"
type textarea "I am not fulfilling fo"
type textarea "I am not fulfilling fol"
type textarea "I am not fulfilling foll"
type textarea "I am not fulfilling follo"
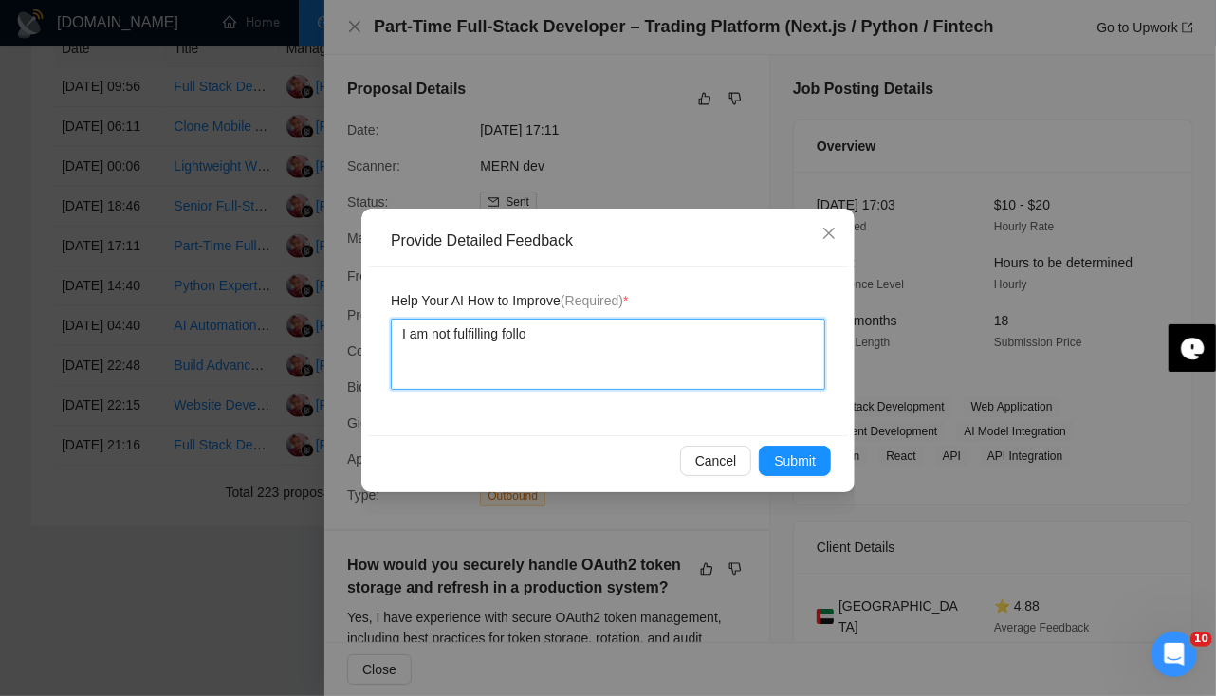
type textarea "I am not fulfilling follow"
type textarea "I am not fulfilling followi"
type textarea "I am not fulfilling followin"
type textarea "I am not fulfilling following"
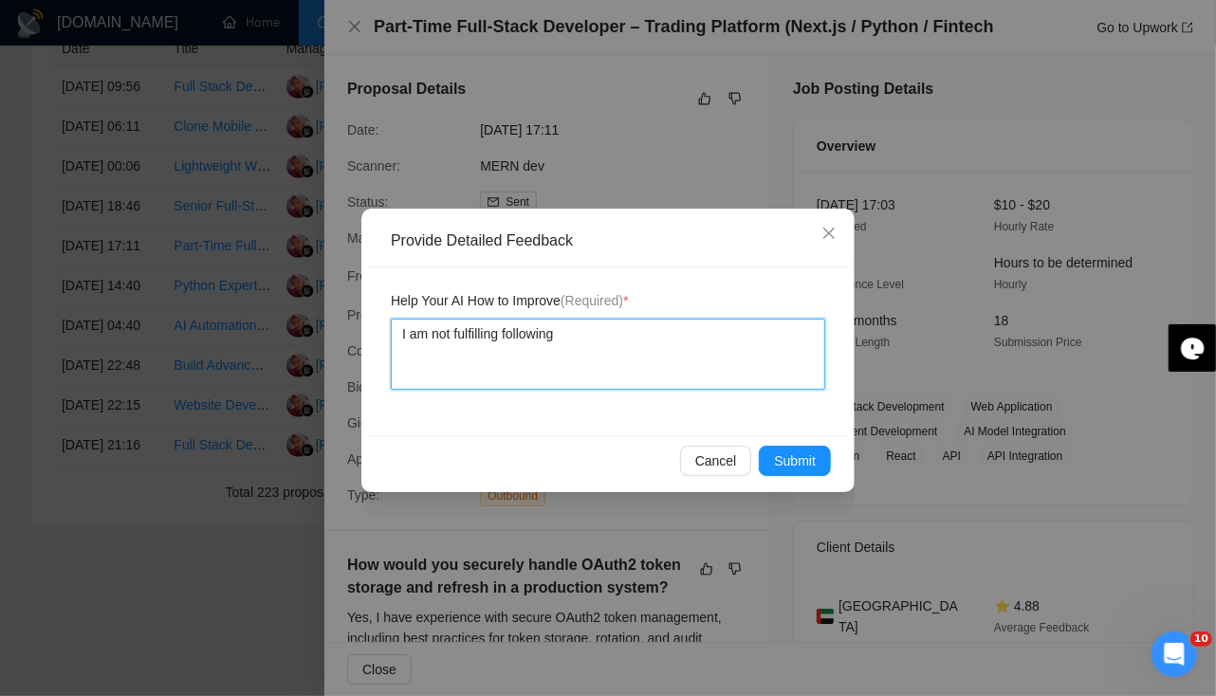
type textarea "I am not fulfilling following a"
type textarea "I am not fulfilling following at"
type textarea "I am not fulfilling following att"
type textarea "I am not fulfilling following attr"
type textarea "I am not fulfilling following [PERSON_NAME]"
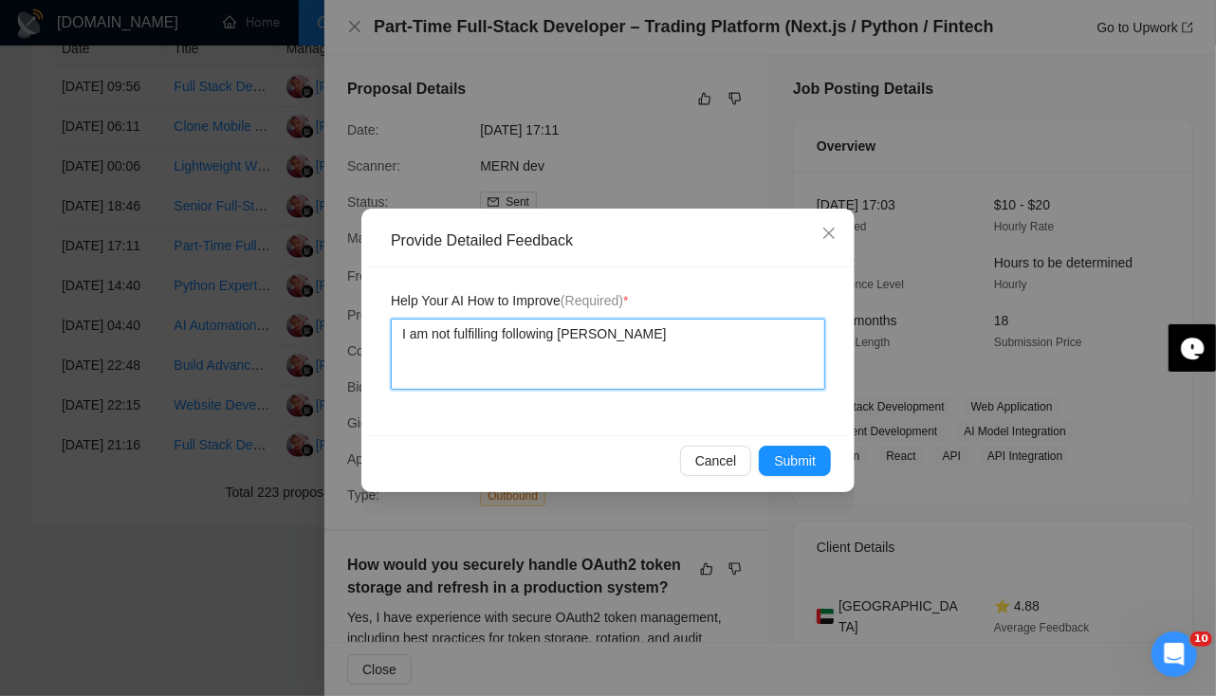
type textarea "I am not fulfilling following attrib"
type textarea "I am not fulfilling following attribu"
type textarea "I am not fulfilling following attribut"
type textarea "I am not fulfilling following attribute"
type textarea "I am not fulfilling following attributes"
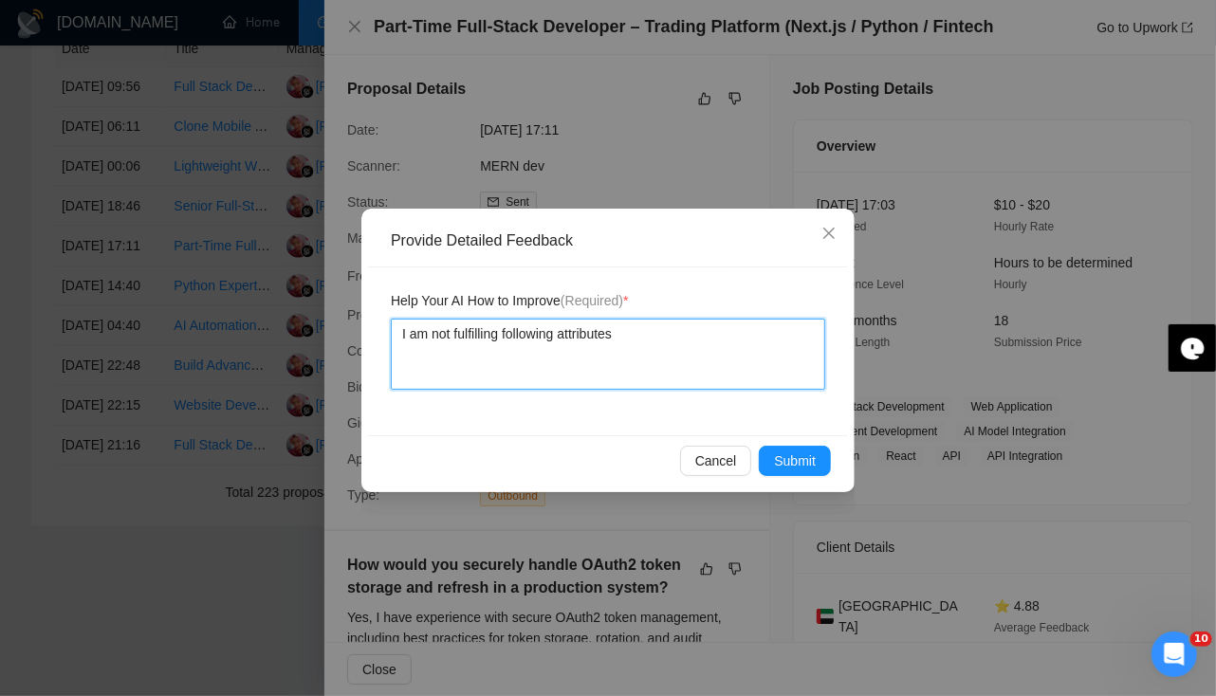
type textarea "I am not fulfilling following attributes"
type textarea "I am not fulfilling following attributes o"
type textarea "I am not fulfilling following attributes of"
type textarea "I am not fulfilling following attributes of j"
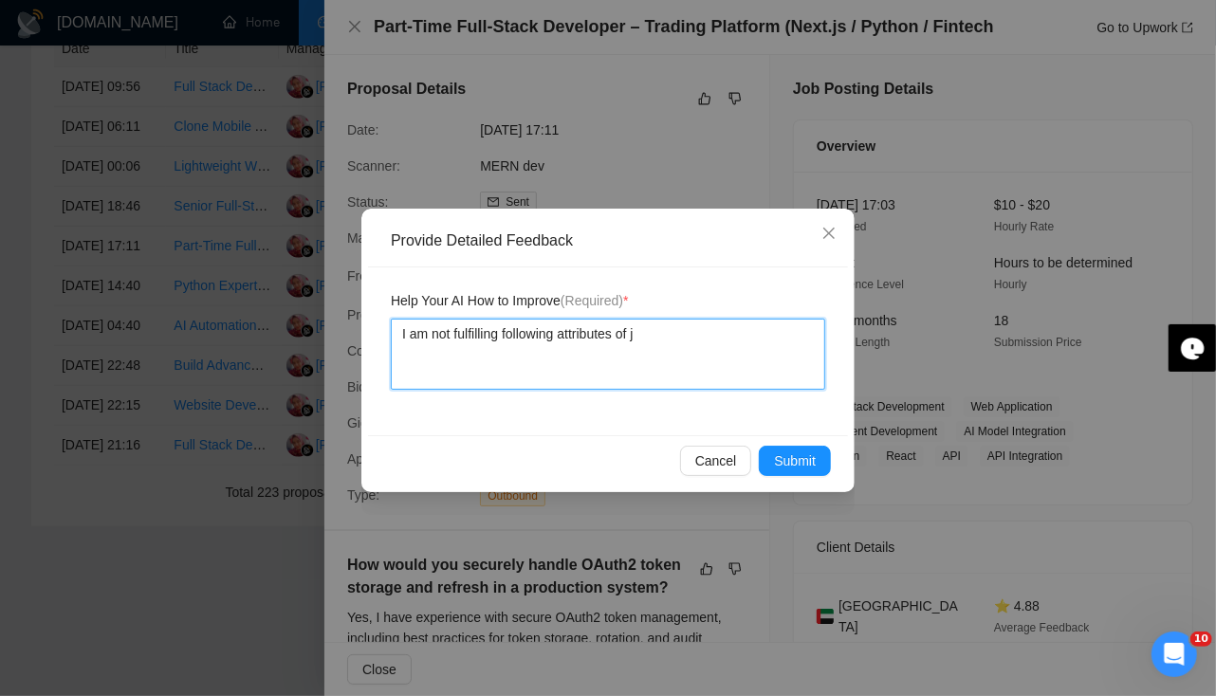
type textarea "I am not fulfilling following attributes of [PERSON_NAME]"
type textarea "I am not fulfilling following attributes of job"
type textarea "I am not fulfilling following attributes of job:"
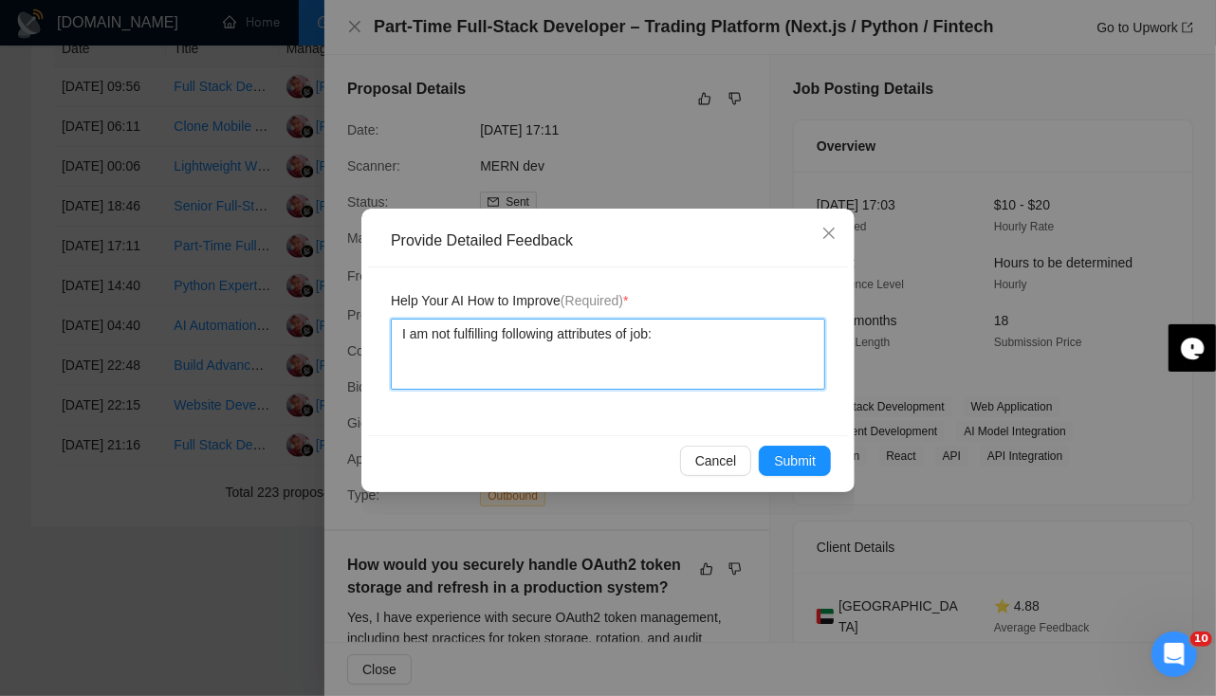
paste textarea "Job Success Score: At least 90% Include Rising Talent: Yes"
type textarea "I am not fulfilling following attributes of job: Job Success Score: At least 90…"
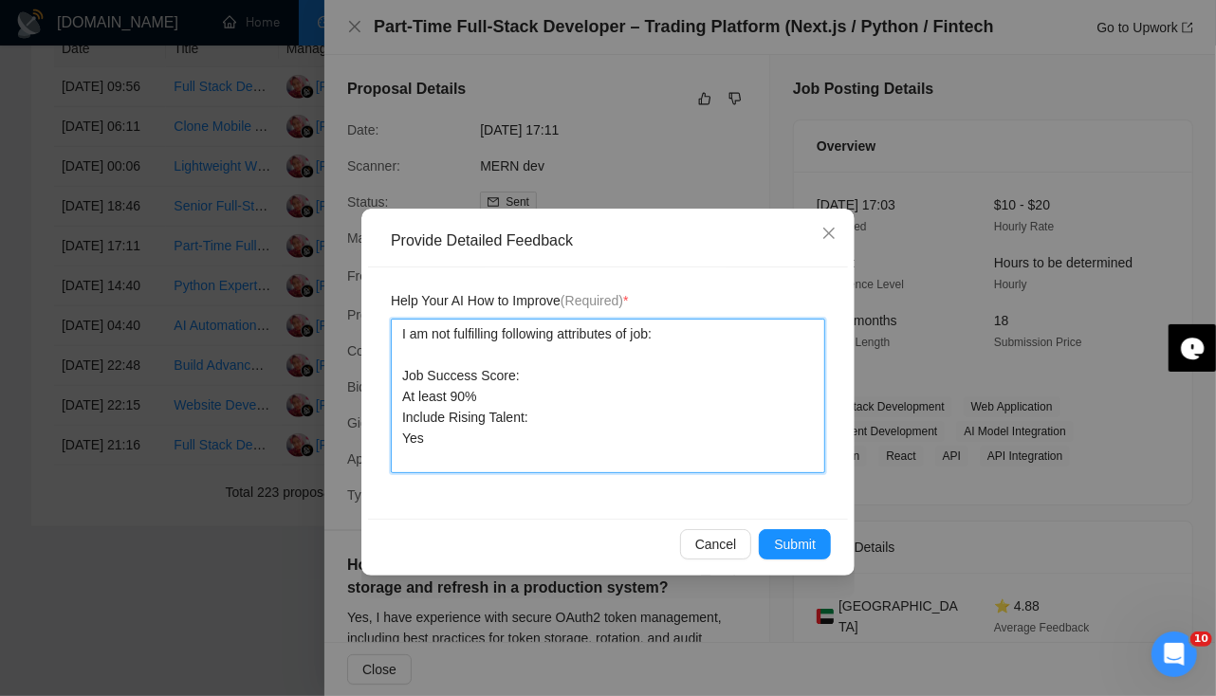
type textarea "I am not fulfilling following attributes of job: Job Success Score:At least 90%…"
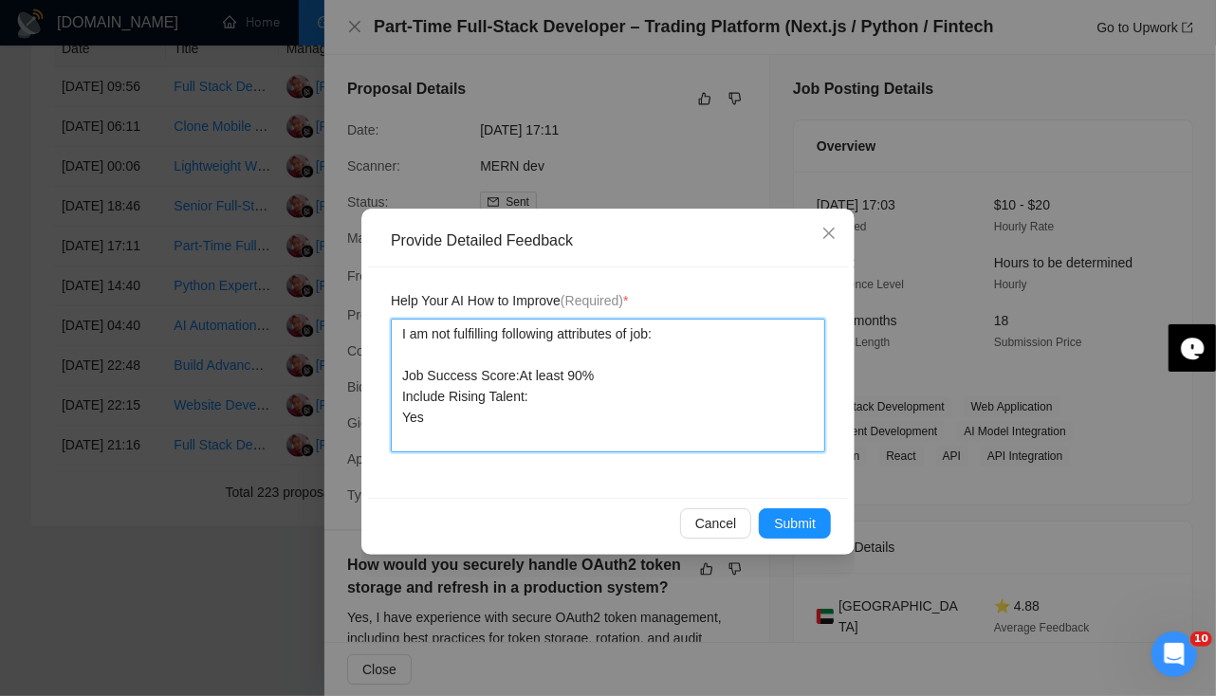
type textarea "I am not fulfilling following attributes of job: Job Success Score: At least 90…"
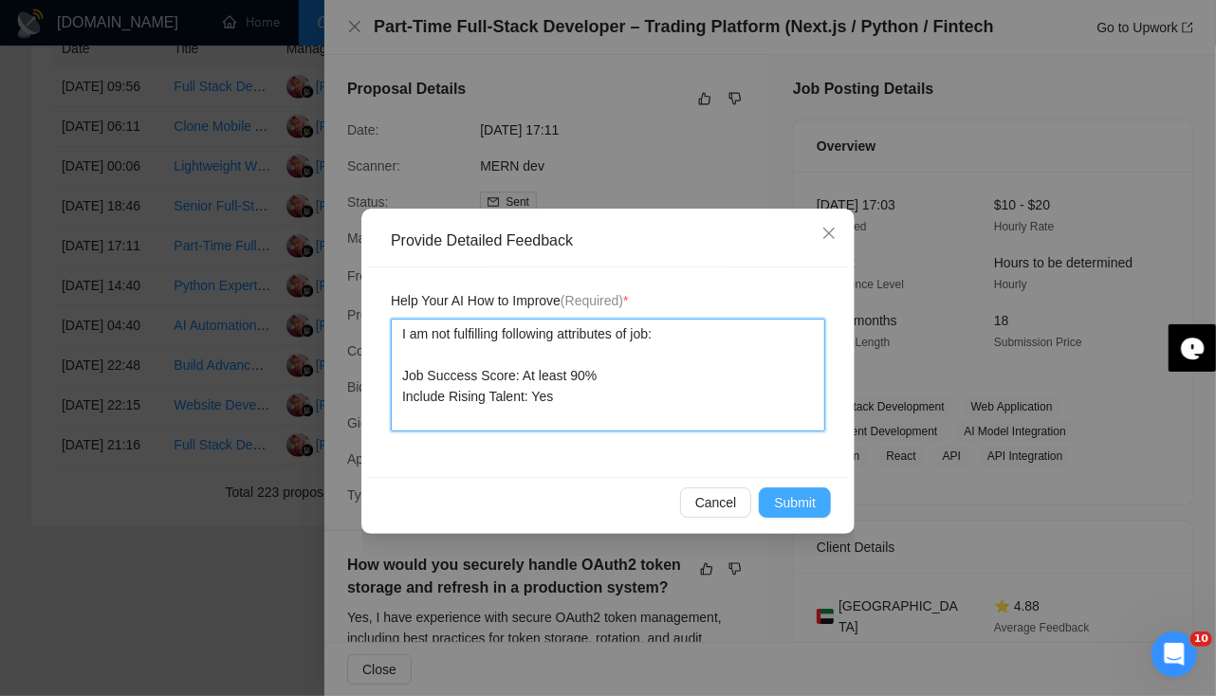
type textarea "I am not fulfilling following attributes of job: Job Success Score: At least 90…"
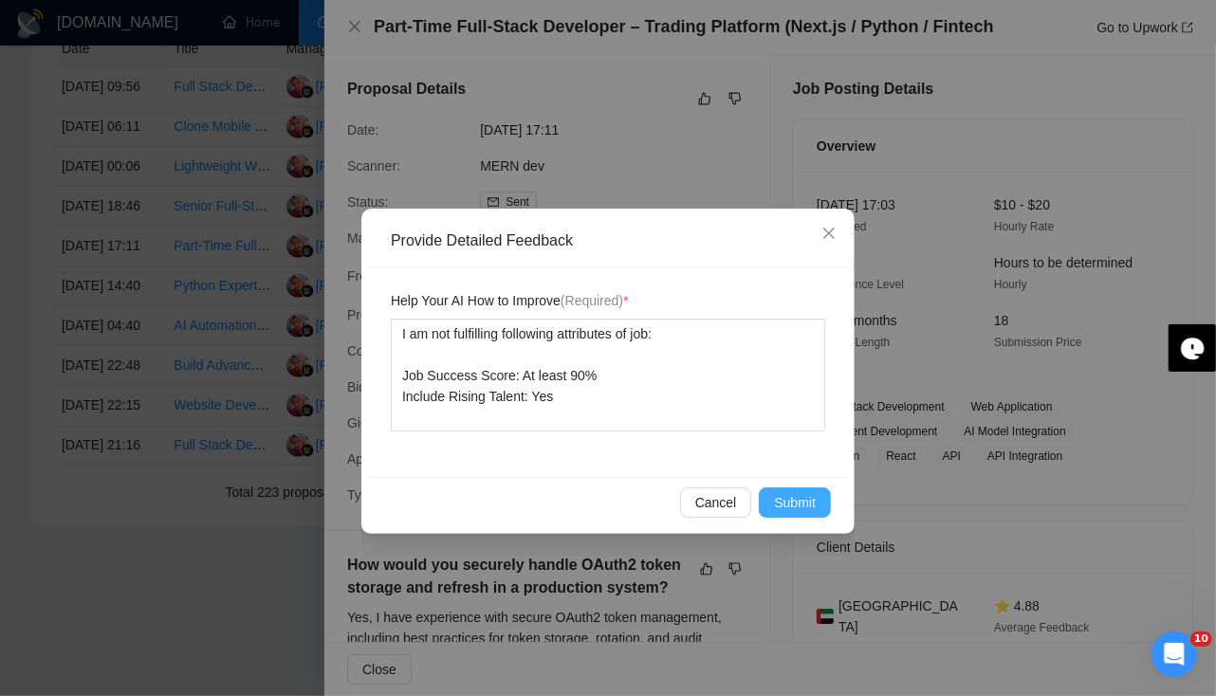
click at [810, 492] on span "Submit" at bounding box center [795, 502] width 42 height 21
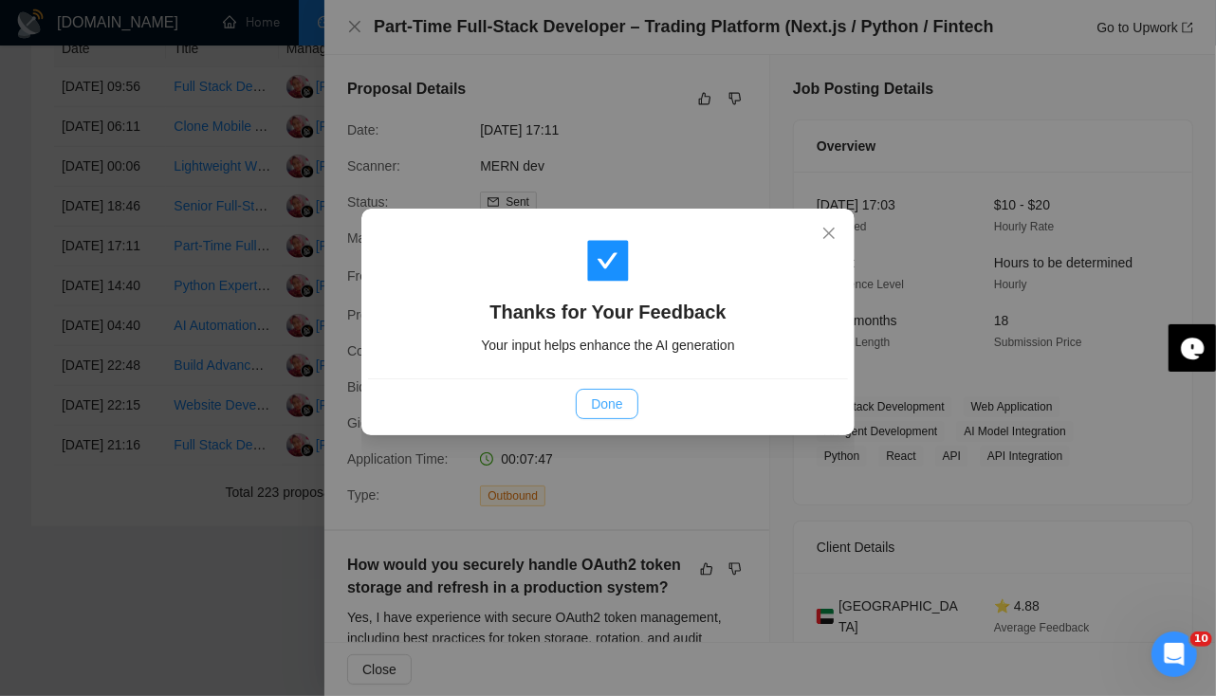
click at [607, 402] on span "Done" at bounding box center [606, 404] width 31 height 21
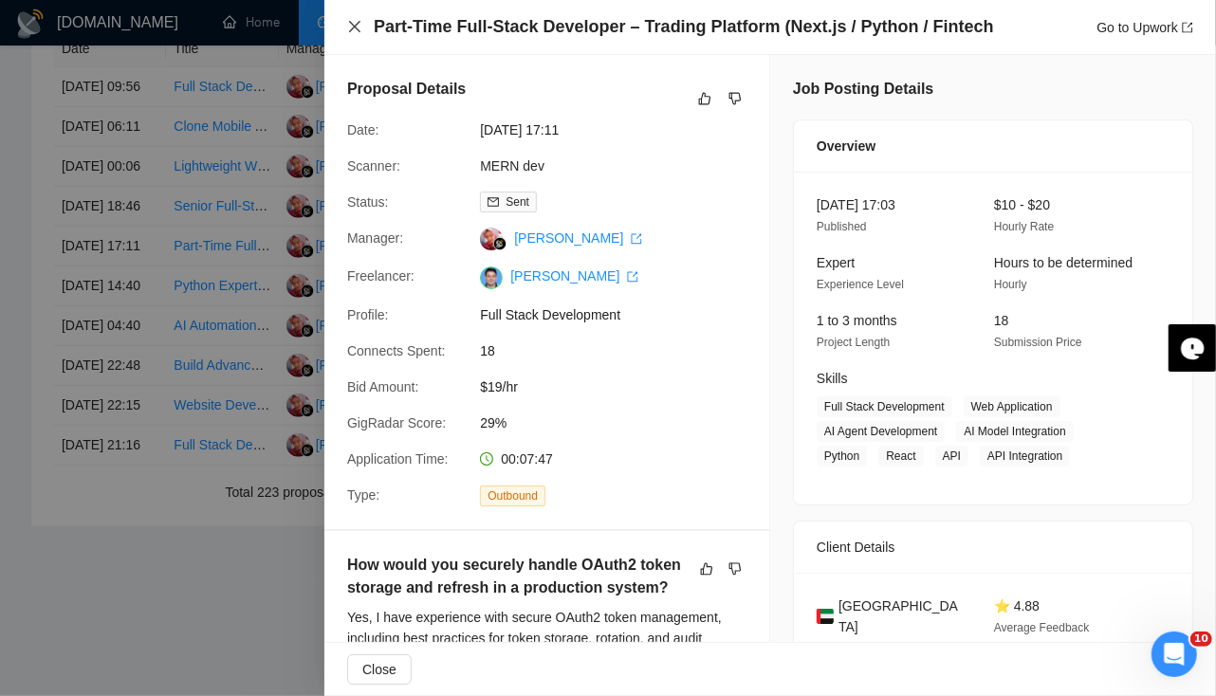
click at [354, 28] on icon "close" at bounding box center [354, 26] width 11 height 11
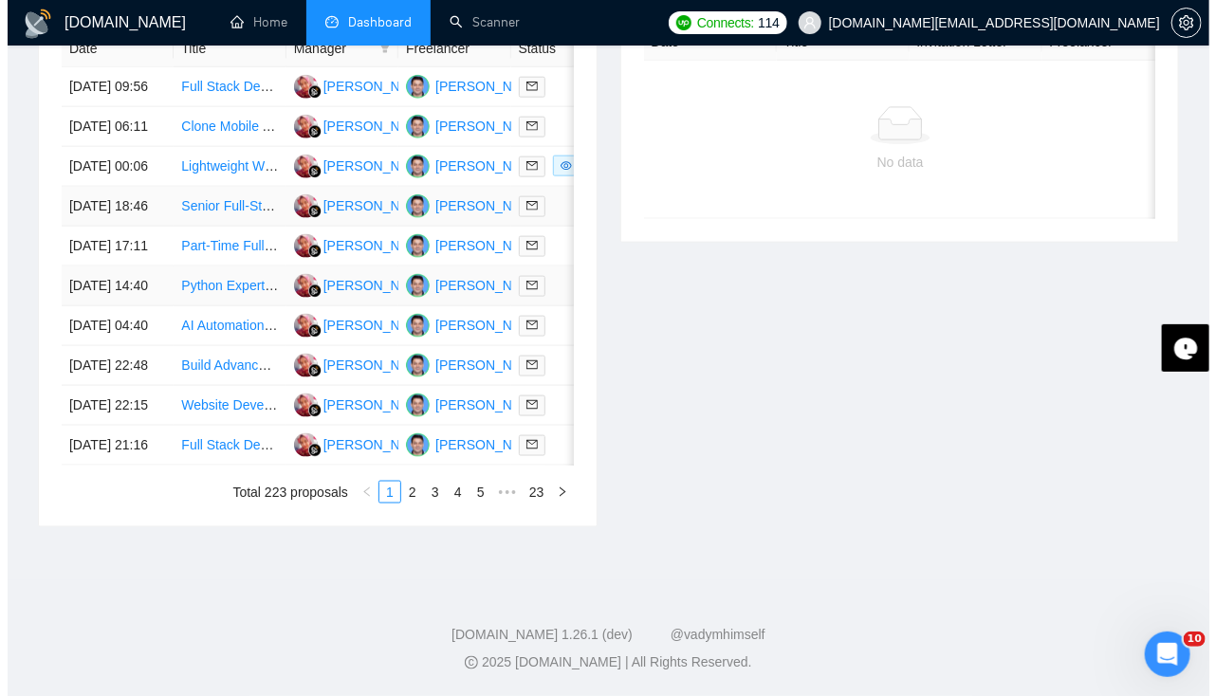
scroll to position [843, 0]
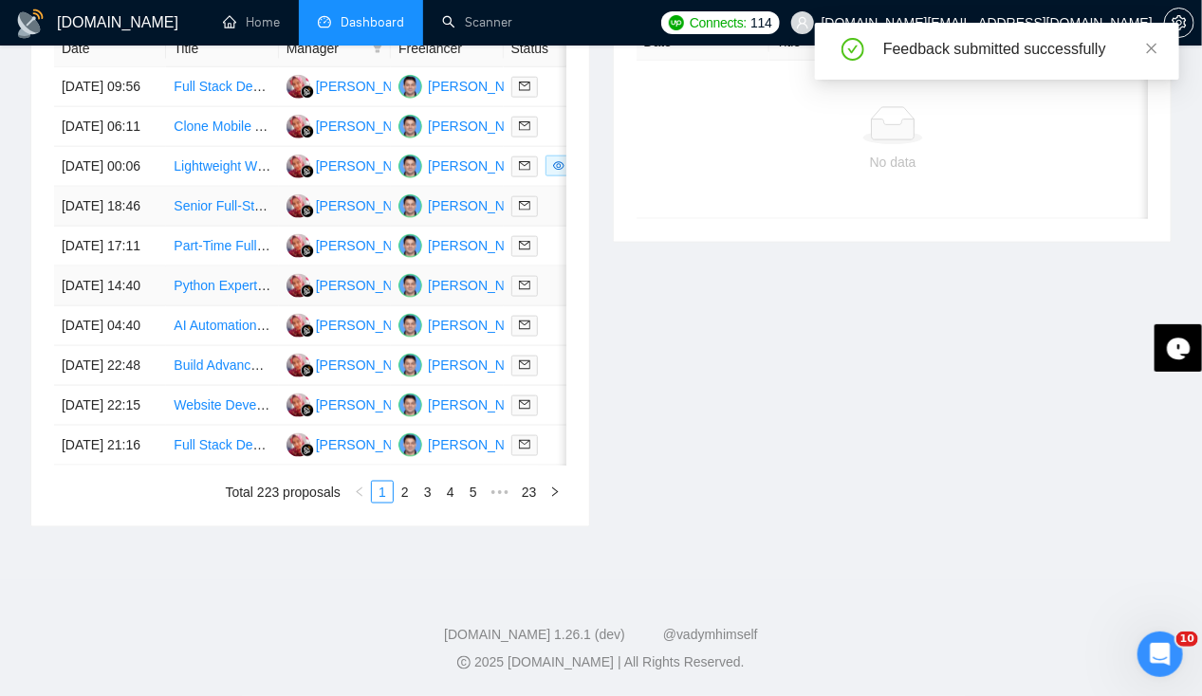
click at [112, 214] on td "[DATE] 18:46" at bounding box center [110, 207] width 112 height 40
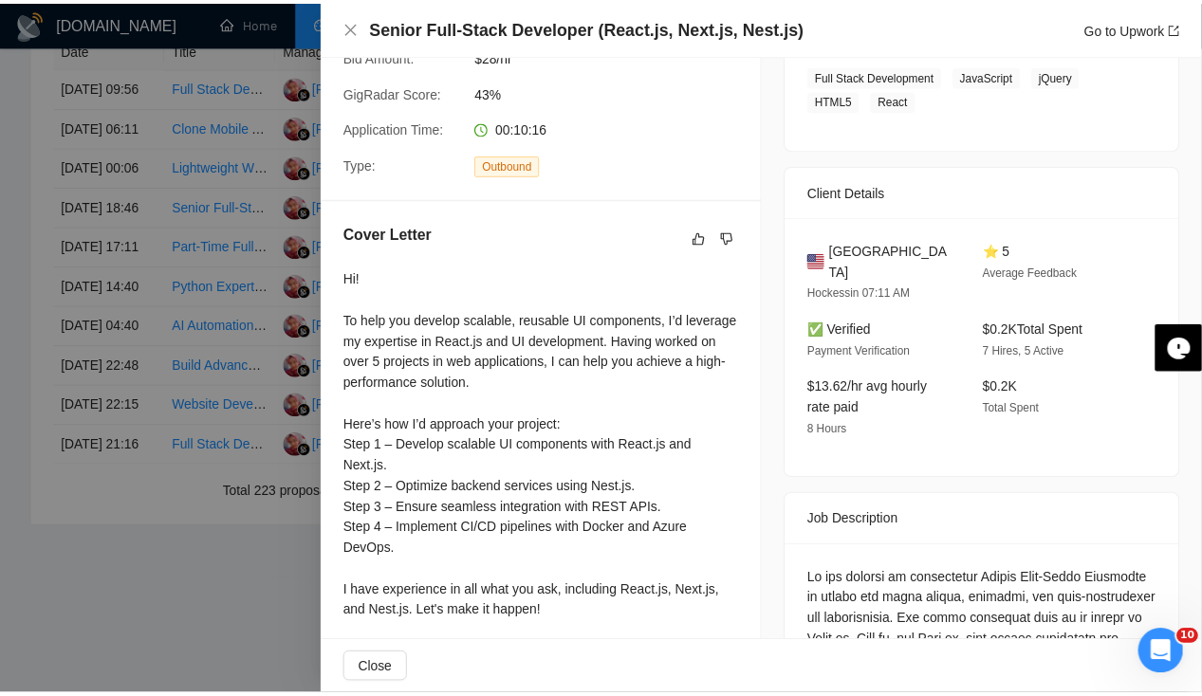
scroll to position [0, 0]
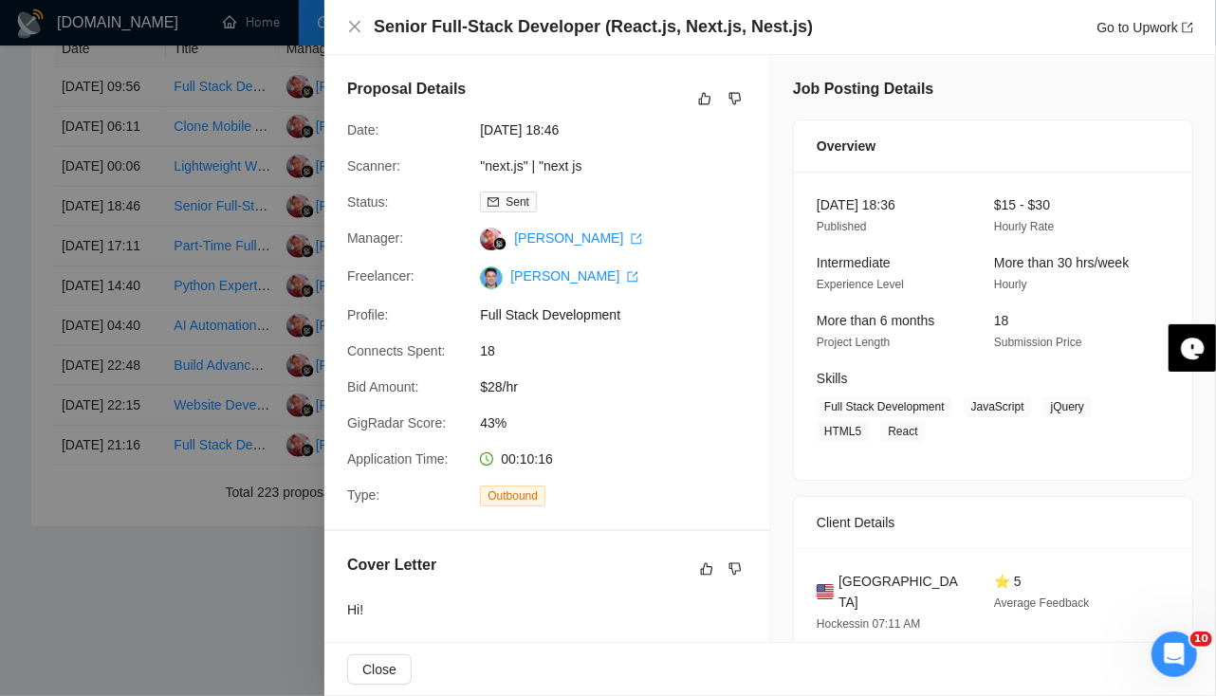
click at [108, 249] on div at bounding box center [608, 348] width 1216 height 696
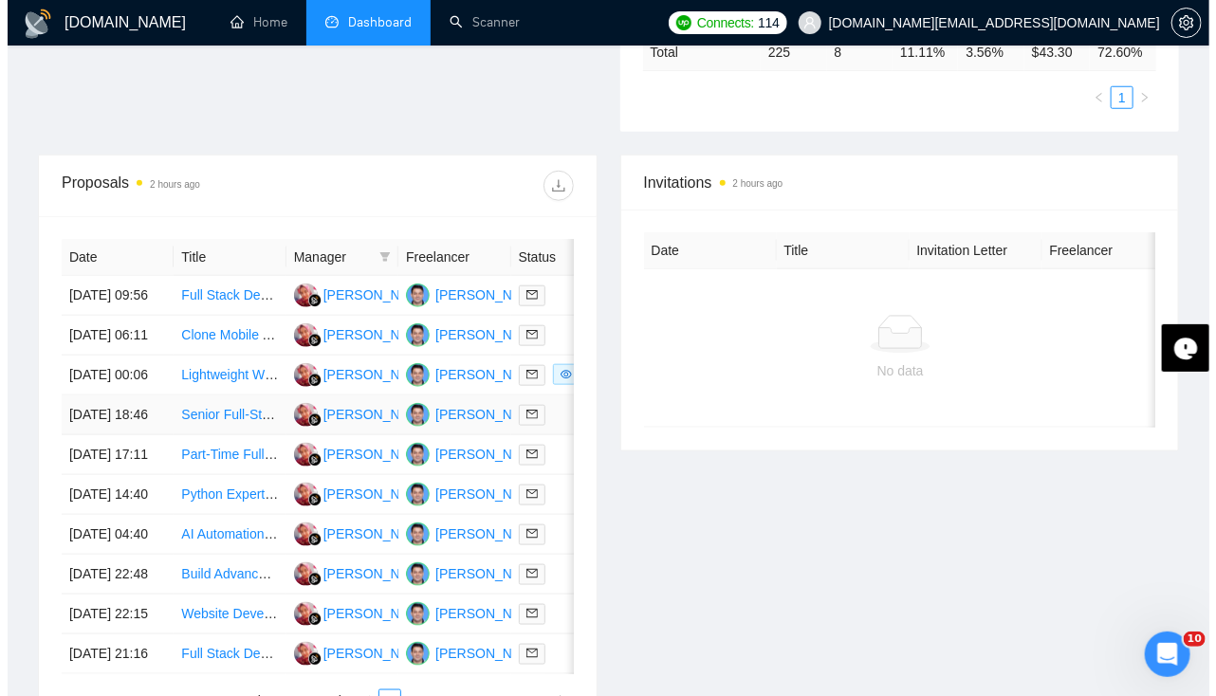
scroll to position [626, 0]
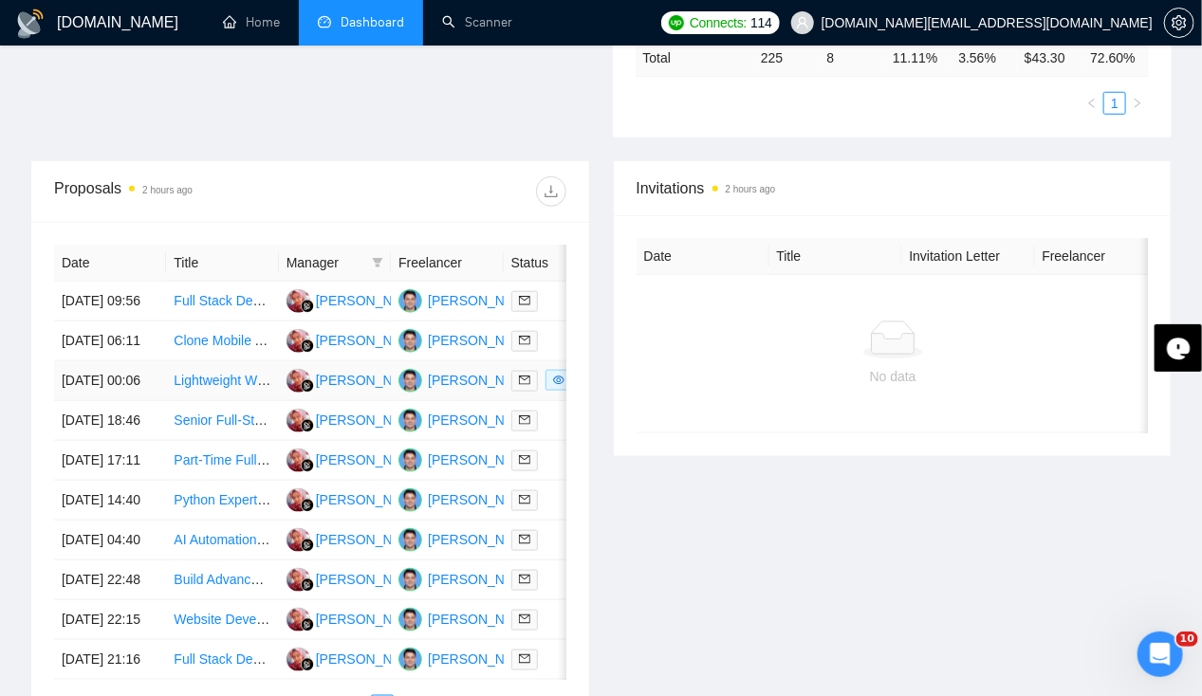
click at [95, 390] on td "[DATE] 00:06" at bounding box center [110, 381] width 112 height 40
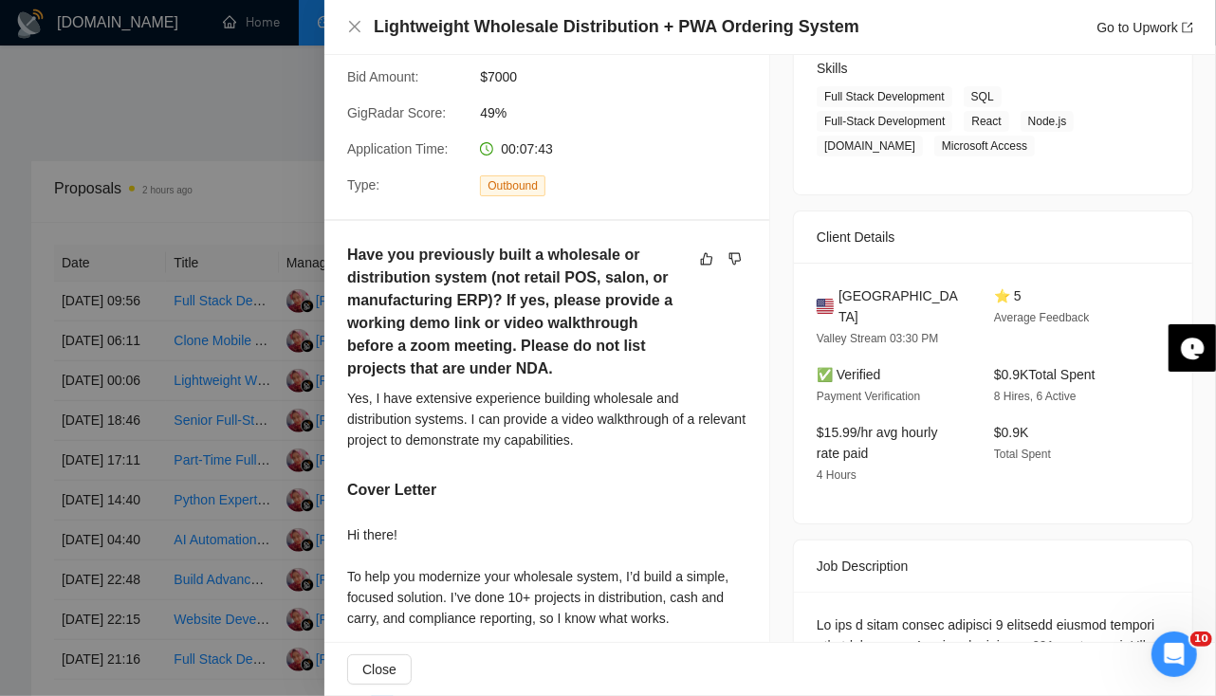
scroll to position [0, 0]
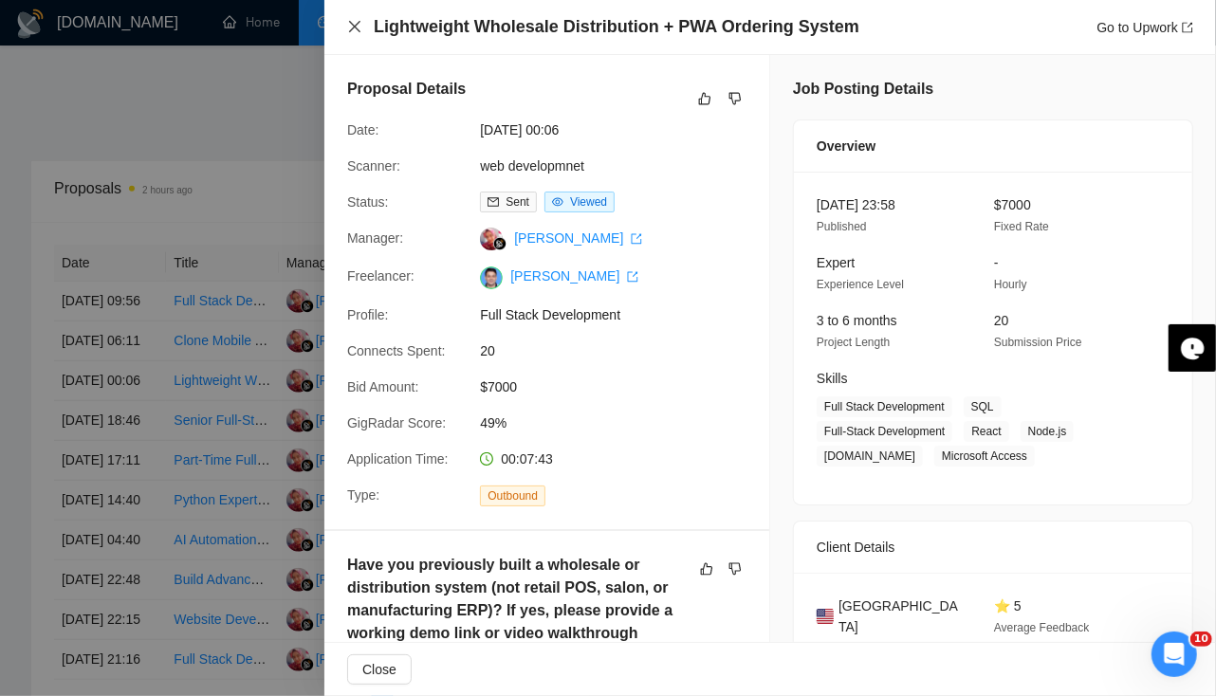
click at [358, 24] on icon "close" at bounding box center [354, 26] width 11 height 11
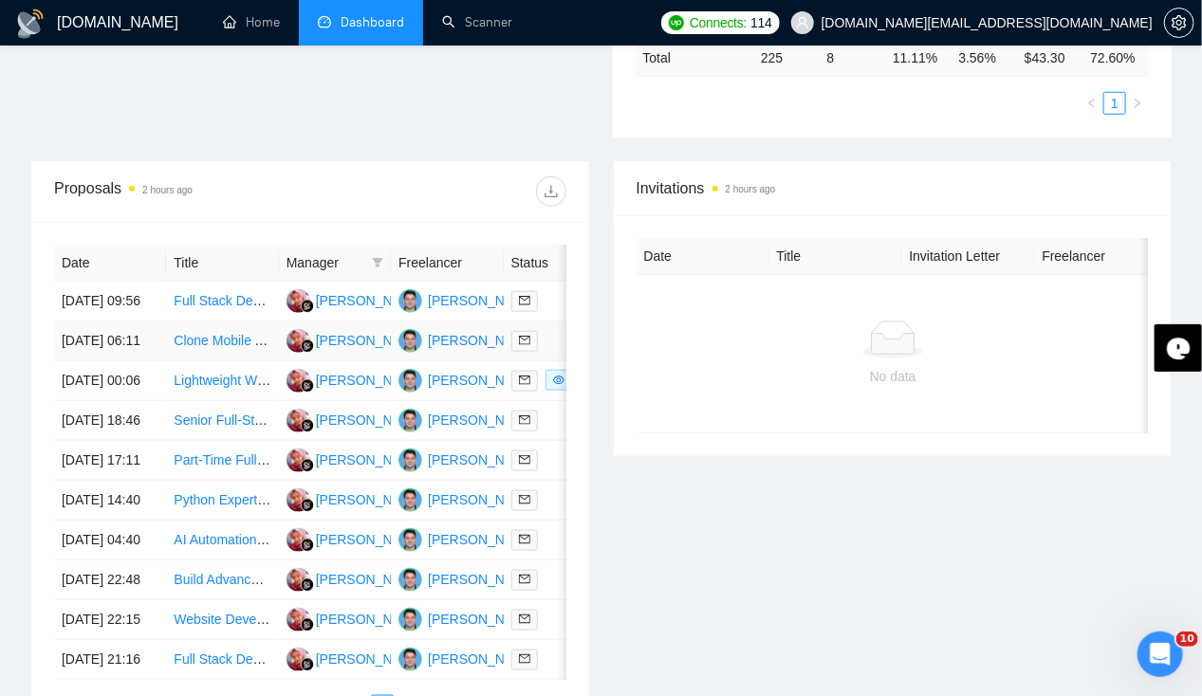
click at [89, 329] on td "[DATE] 06:11" at bounding box center [110, 342] width 112 height 40
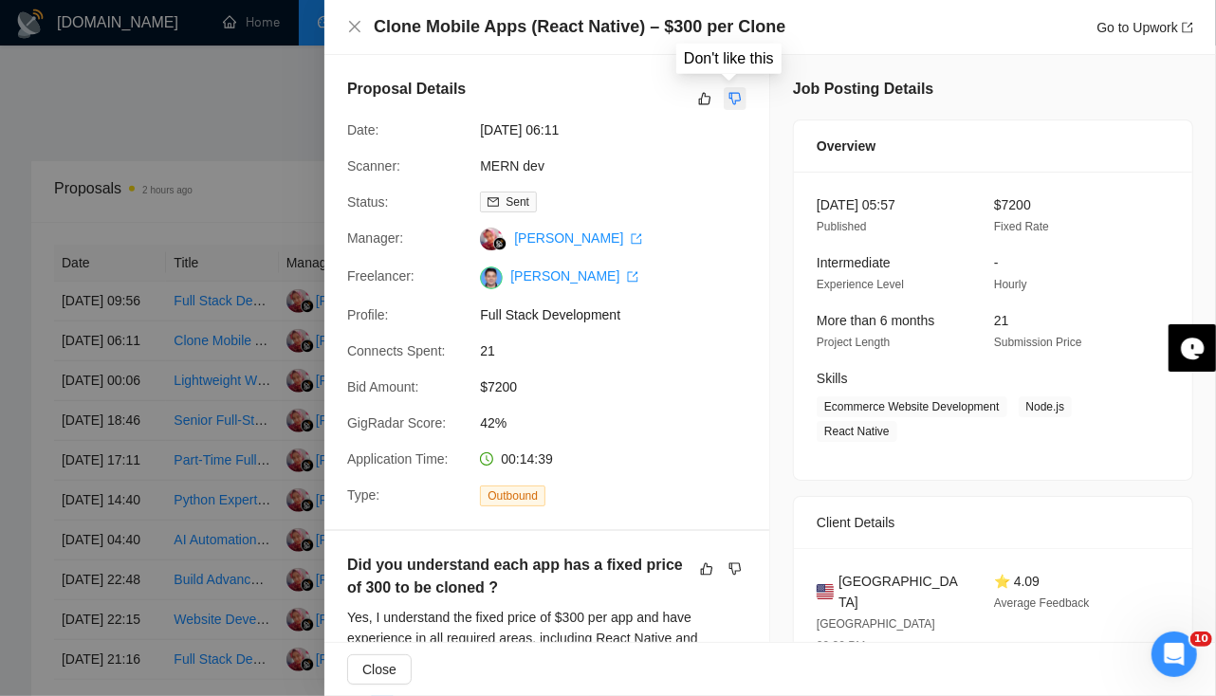
click at [729, 104] on icon "dislike" at bounding box center [735, 98] width 13 height 15
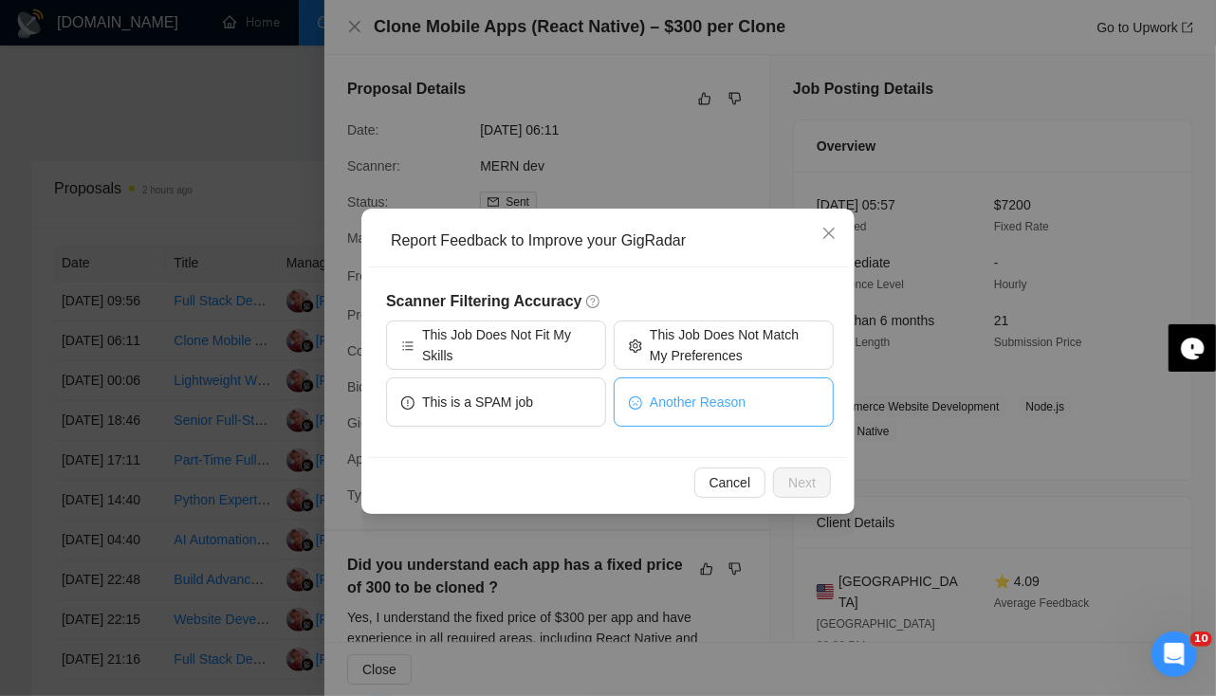
click at [682, 409] on span "Another Reason" at bounding box center [698, 402] width 96 height 21
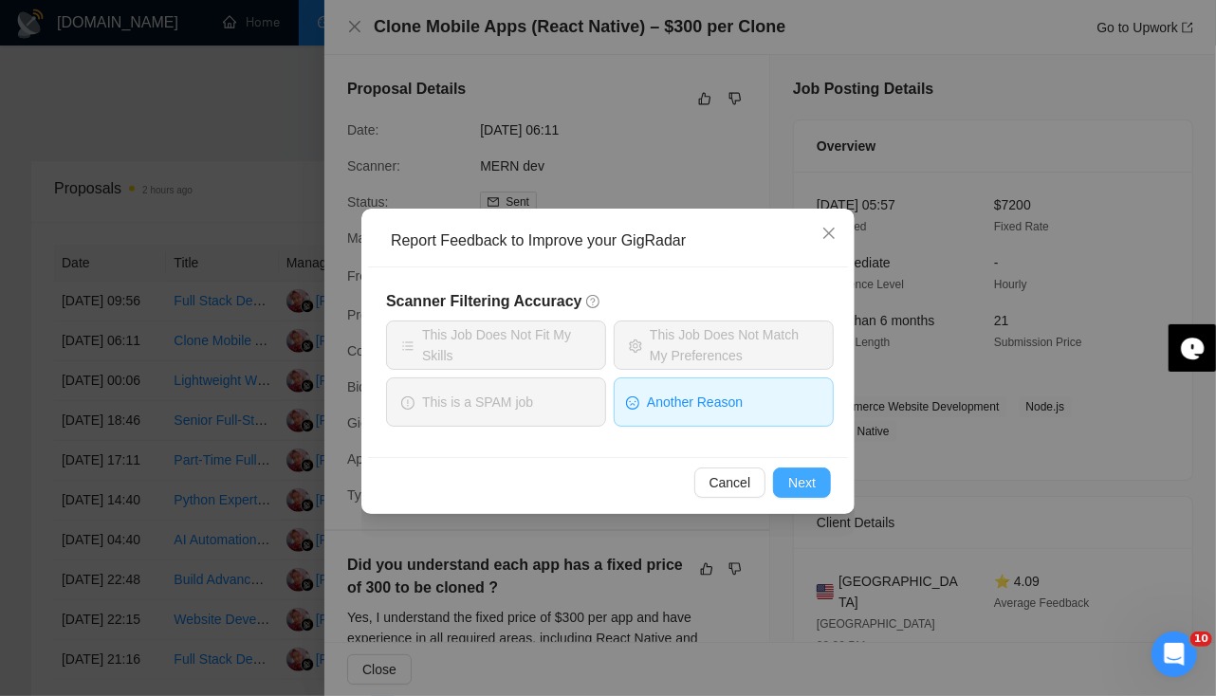
click at [807, 480] on span "Next" at bounding box center [802, 482] width 28 height 21
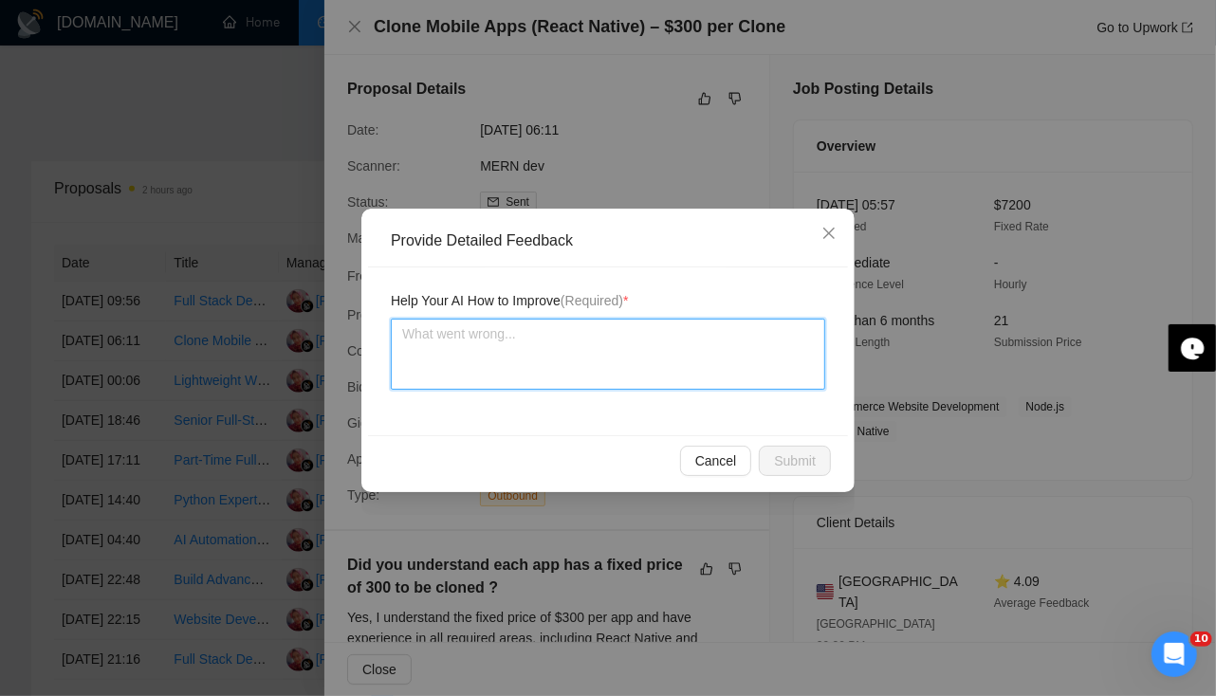
click at [602, 355] on textarea at bounding box center [608, 354] width 435 height 71
type textarea "L"
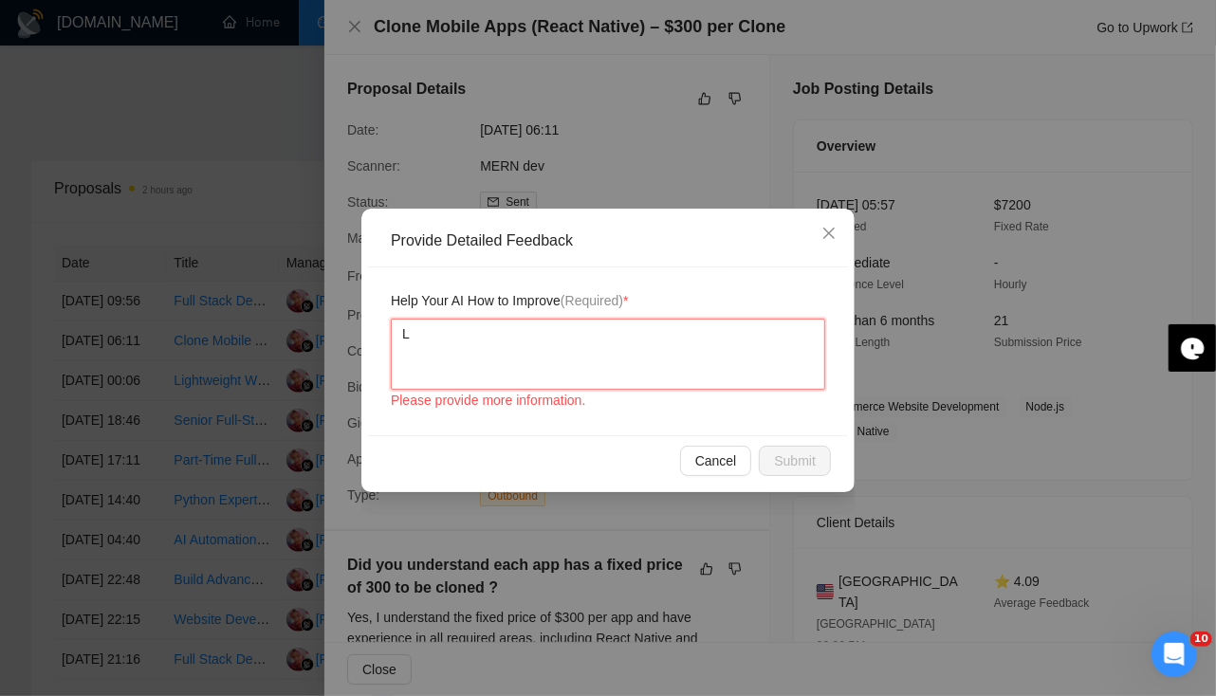
type textarea "Le"
type textarea "Let"
type textarea "Lets"
type textarea "Lets n"
type textarea "Lets not"
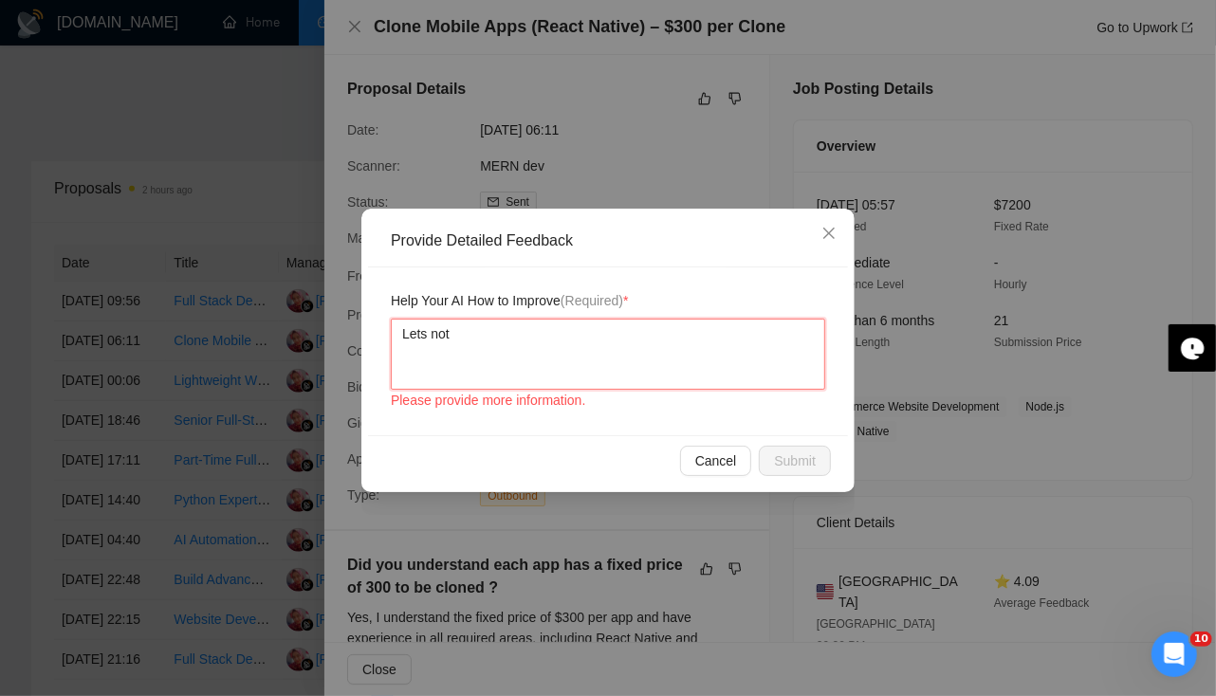
type textarea "Lets not"
type textarea "Lets not a"
type textarea "Lets not ap"
type textarea "Lets not app"
type textarea "Lets not appl"
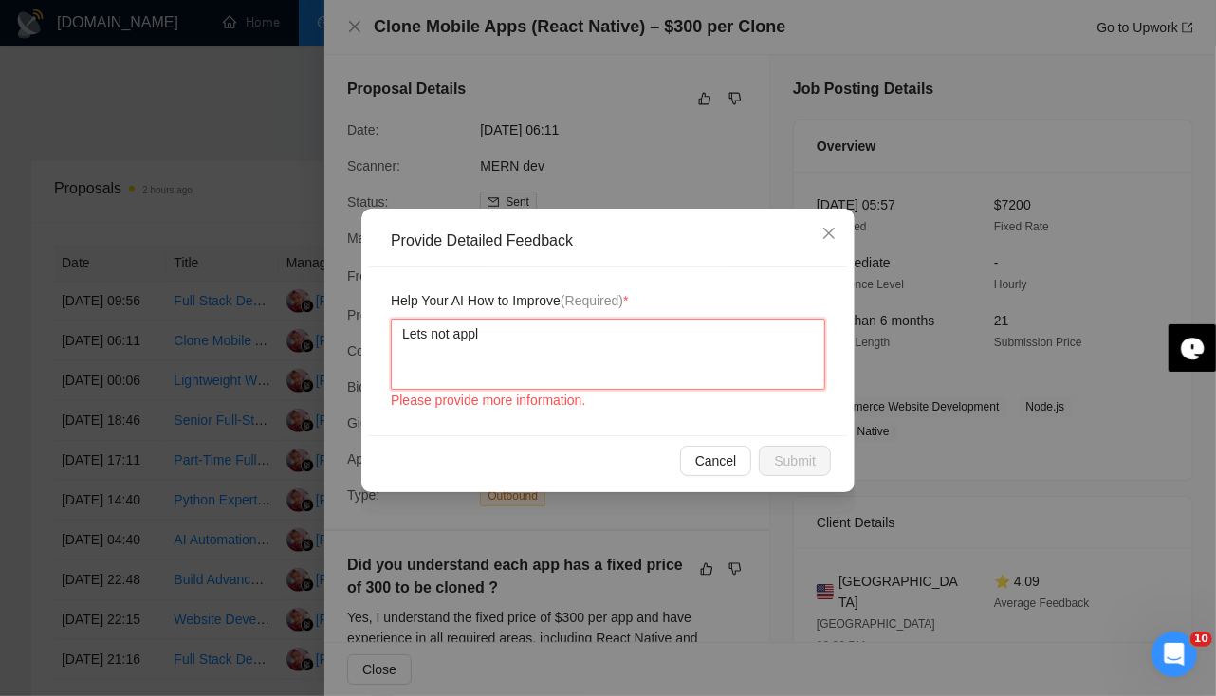
type textarea "Lets not apply"
type textarea "Lets not apply fo"
type textarea "Lets not apply for"
type textarea "Lets not apply for c"
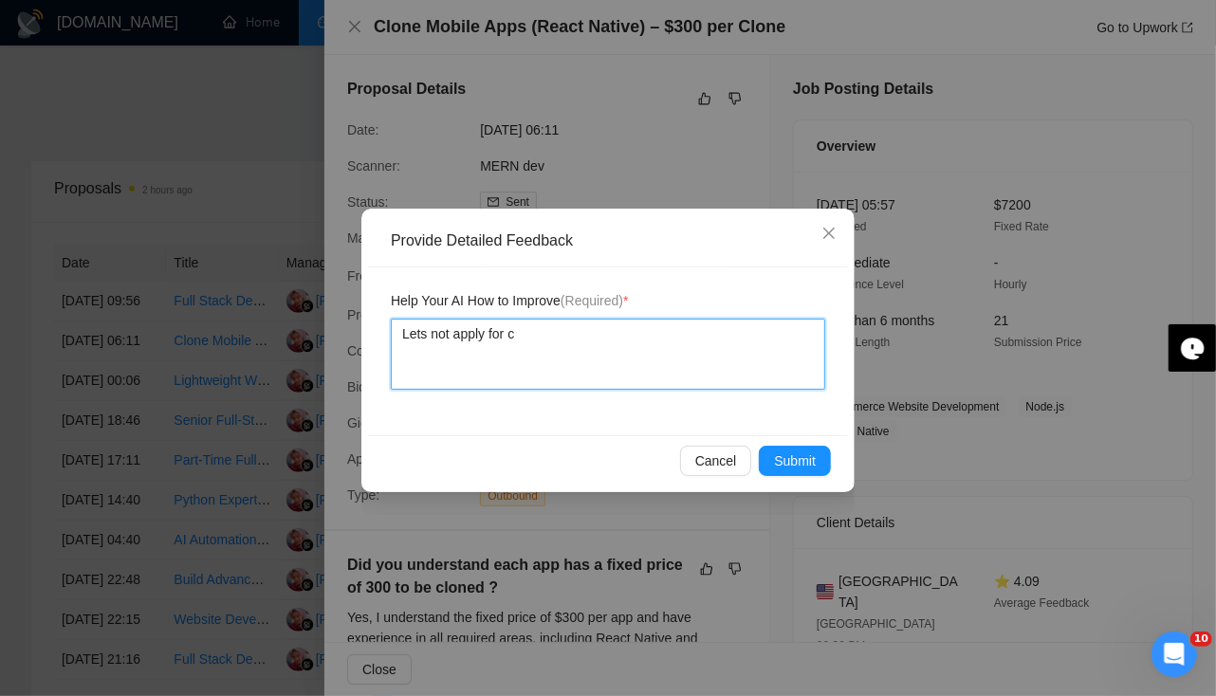
type textarea "Lets not apply for cl"
type textarea "Lets not apply for clo"
type textarea "Lets not apply for clon"
type textarea "Lets not apply for clone"
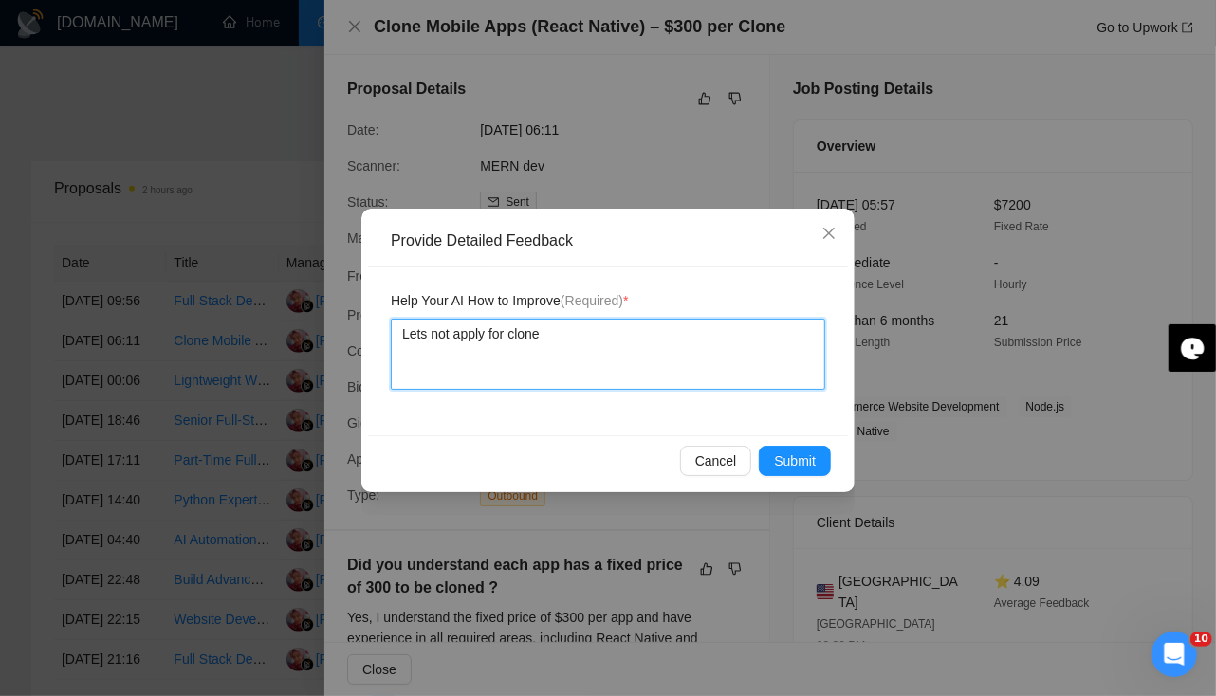
type textarea "Lets not apply for clone m"
type textarea "Lets not apply for clone mo"
type textarea "Lets not apply for clone mob"
type textarea "Lets not apply for clone mobi"
type textarea "Lets not apply for clone mobil"
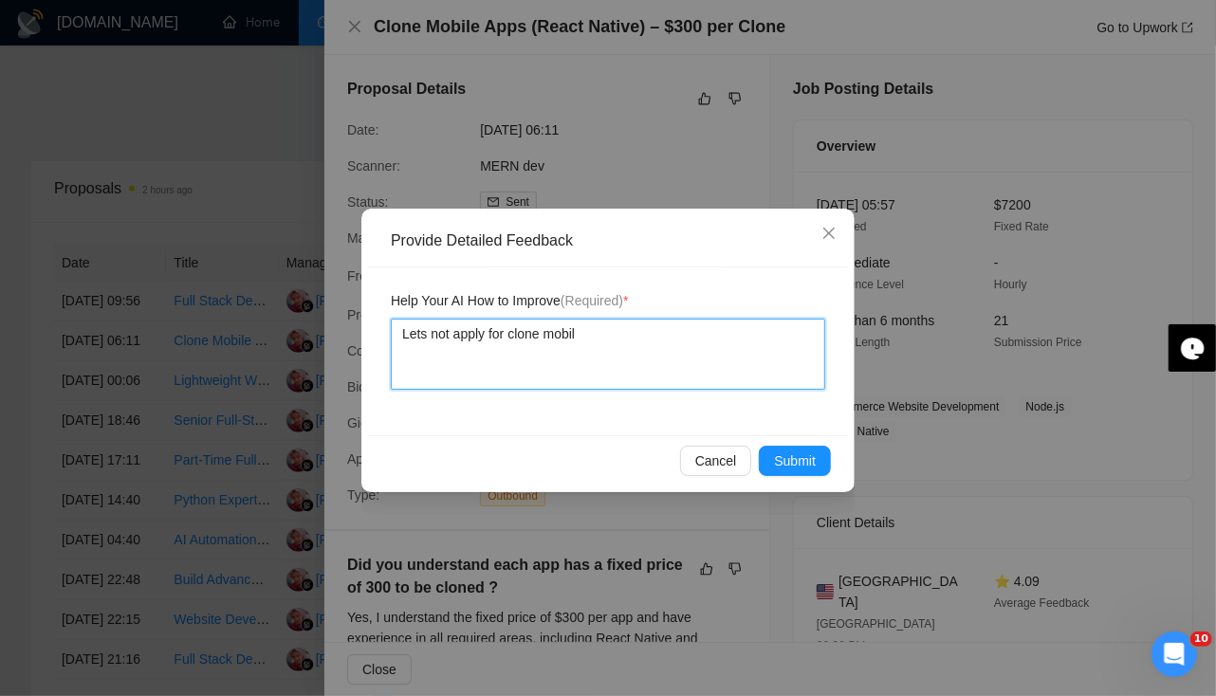
type textarea "Lets not apply for clone mobile"
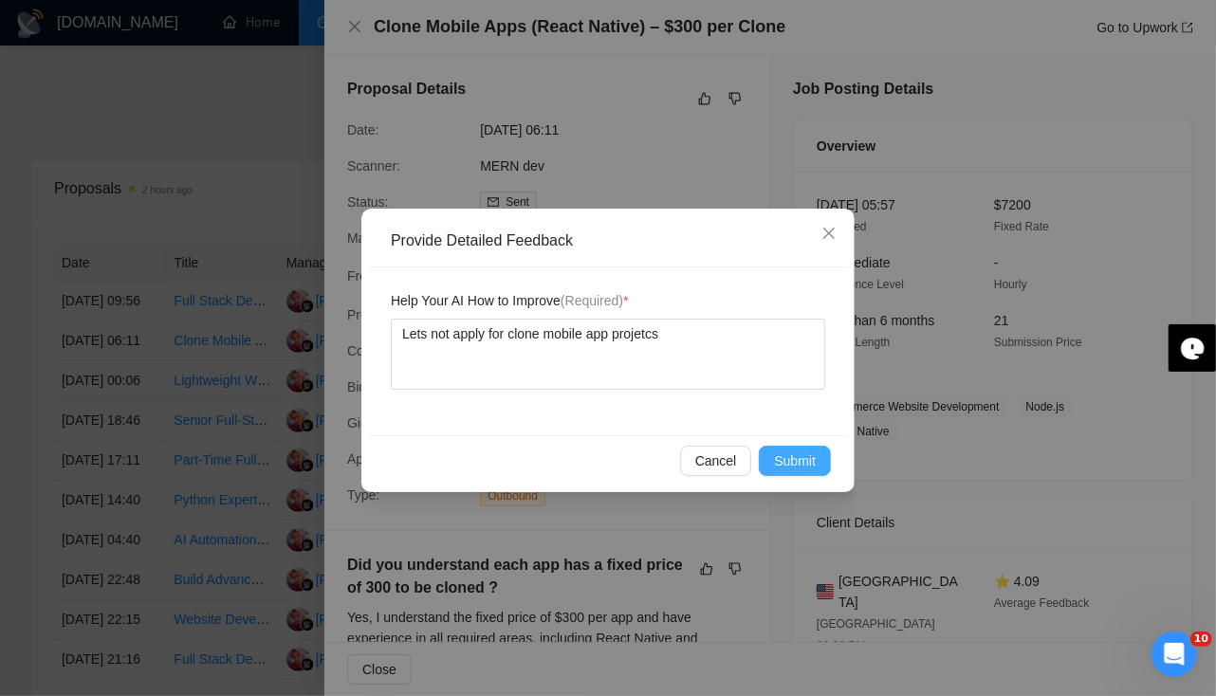
click at [811, 459] on span "Submit" at bounding box center [795, 461] width 42 height 21
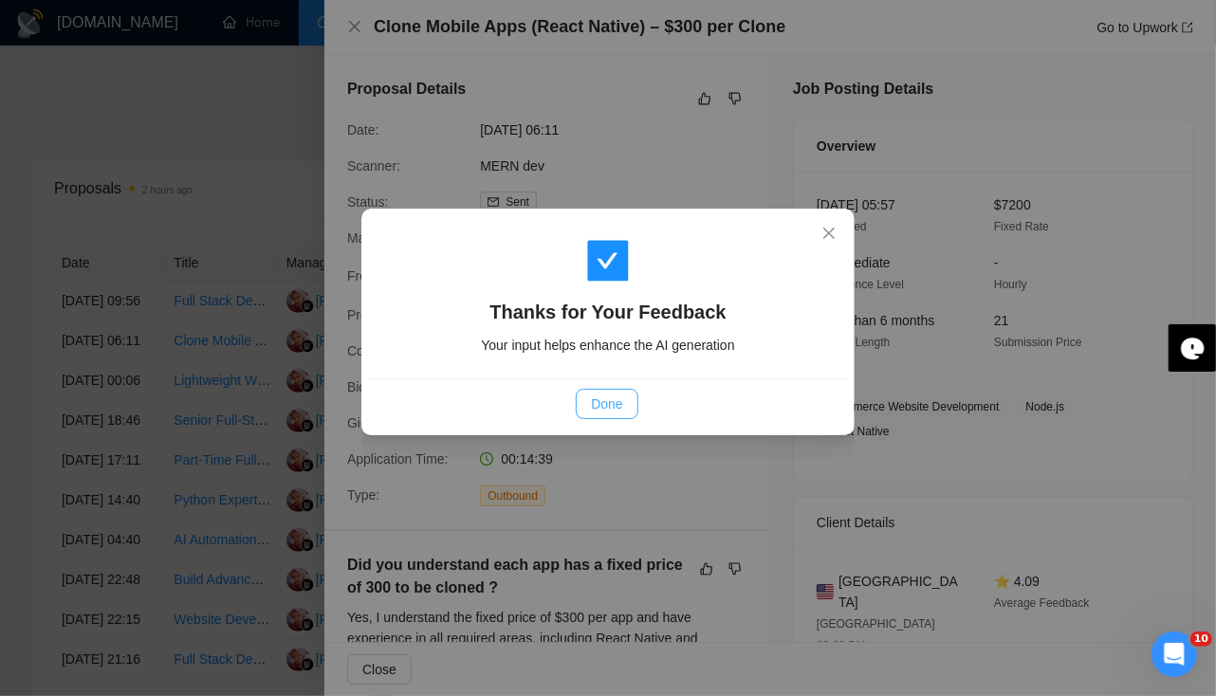
click at [601, 400] on span "Done" at bounding box center [606, 404] width 31 height 21
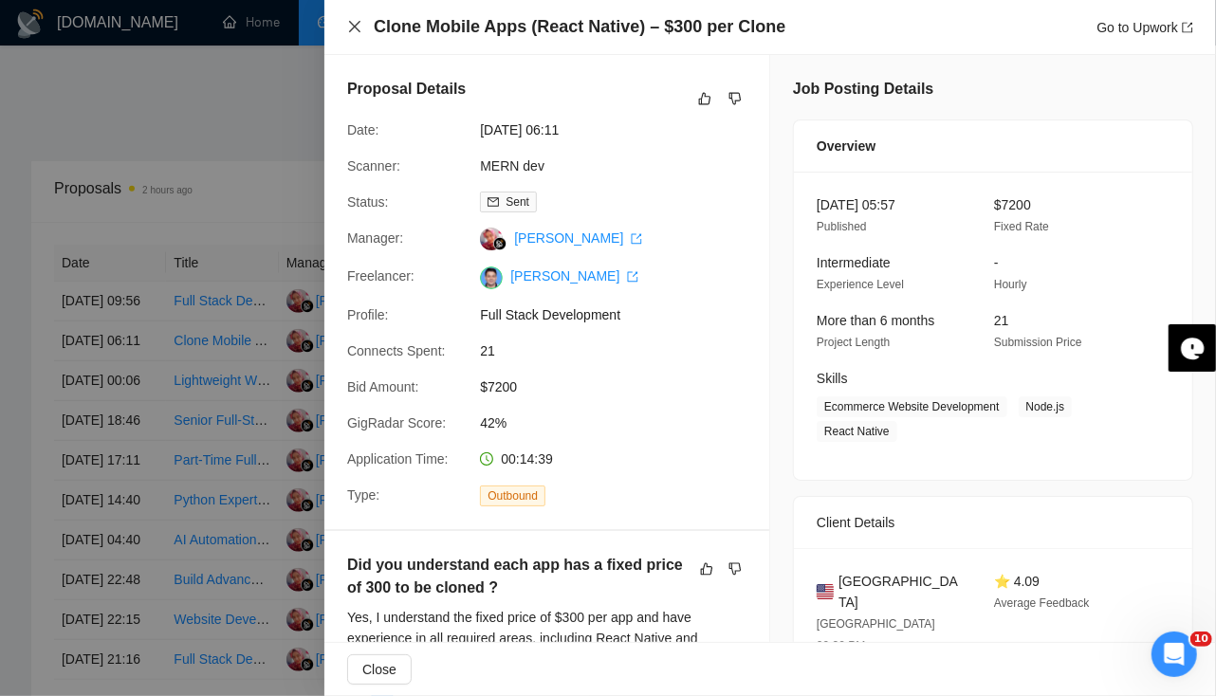
click at [356, 26] on icon "close" at bounding box center [354, 26] width 11 height 11
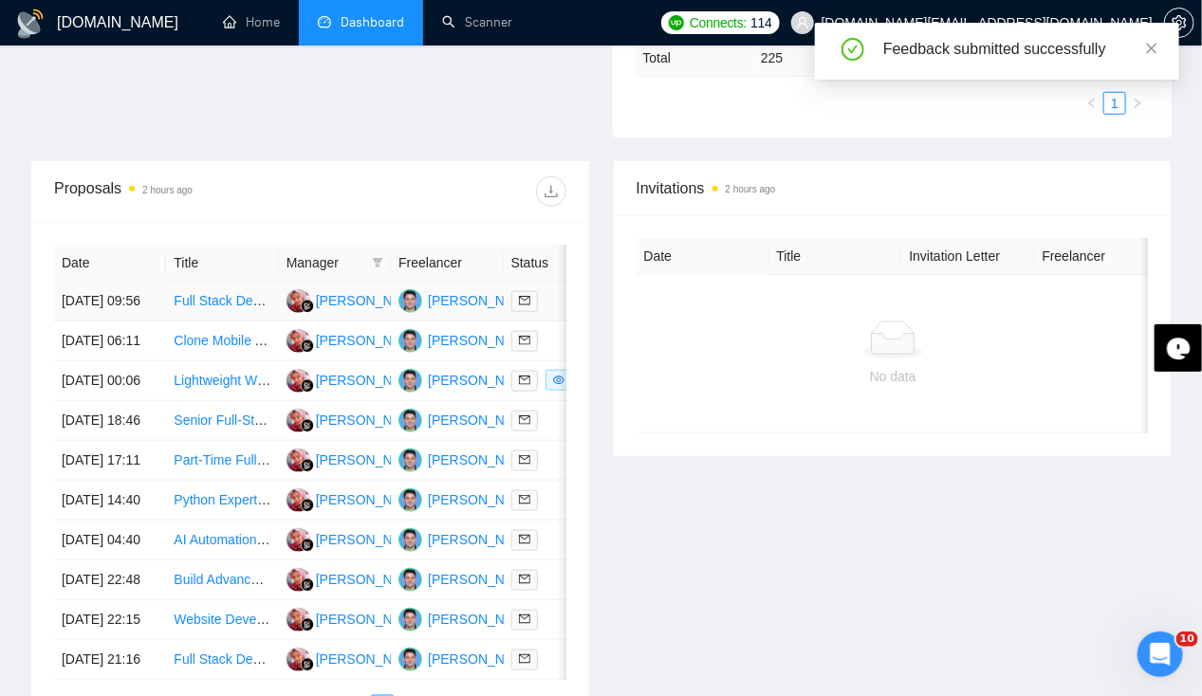
click at [72, 282] on td "[DATE] 09:56" at bounding box center [110, 302] width 112 height 40
